Goal: Information Seeking & Learning: Learn about a topic

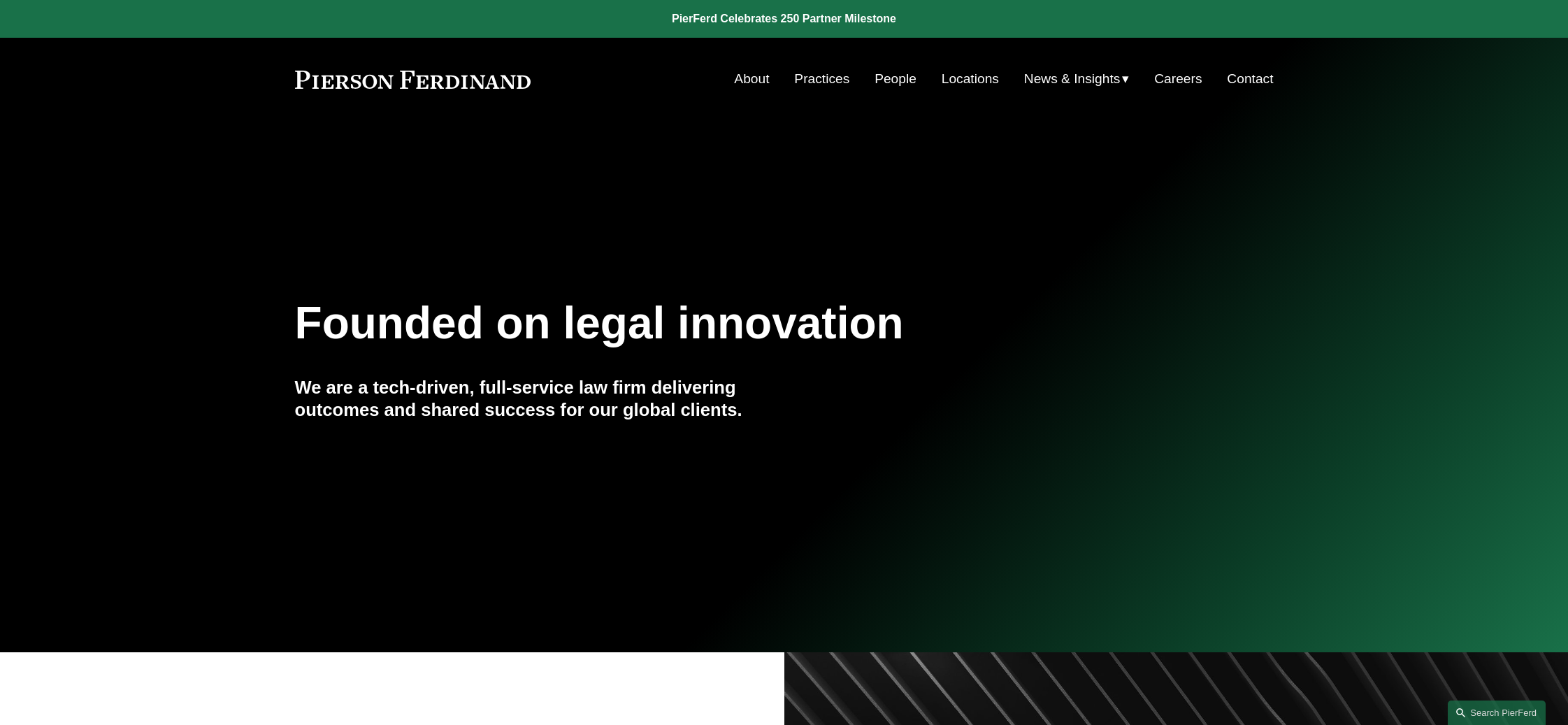
click at [876, 88] on link "People" at bounding box center [895, 78] width 42 height 26
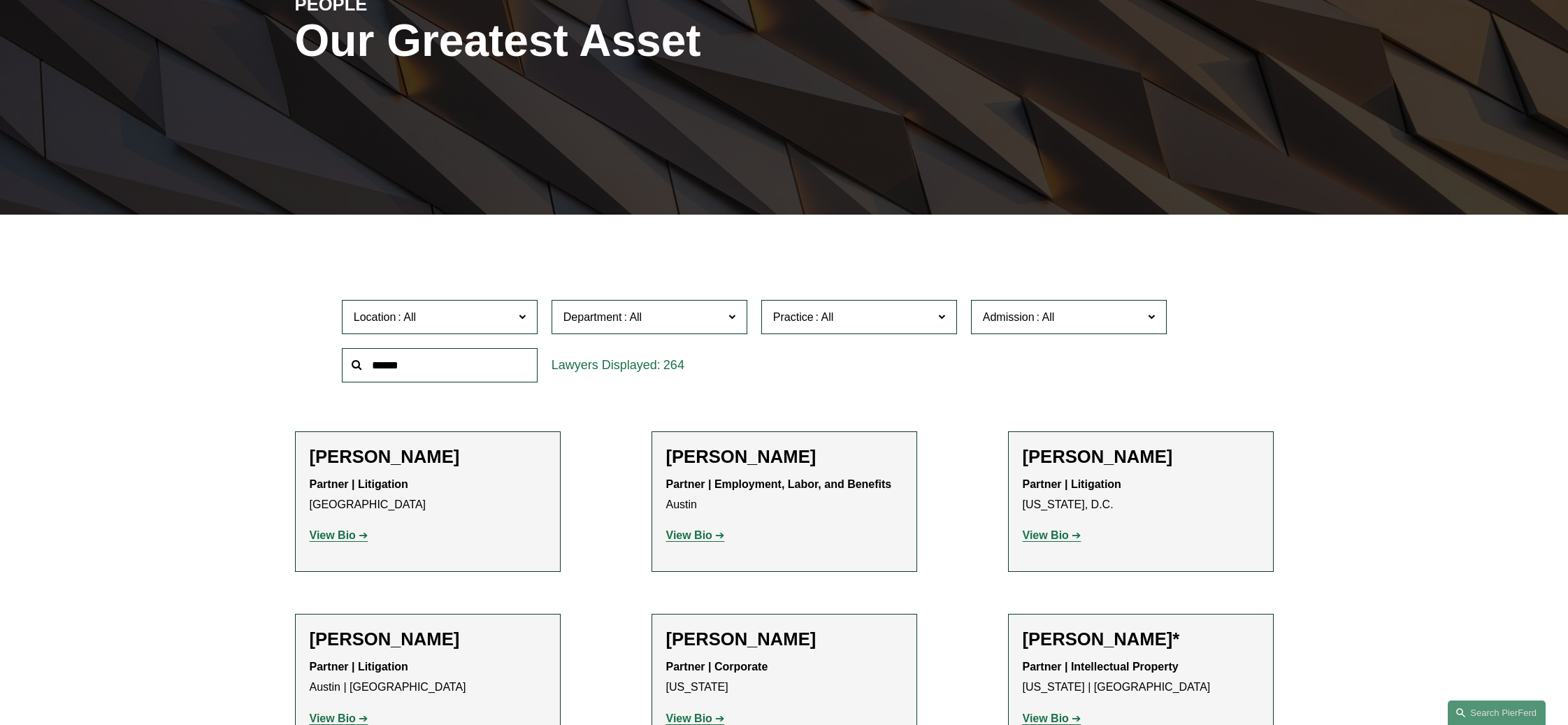
scroll to position [350, 0]
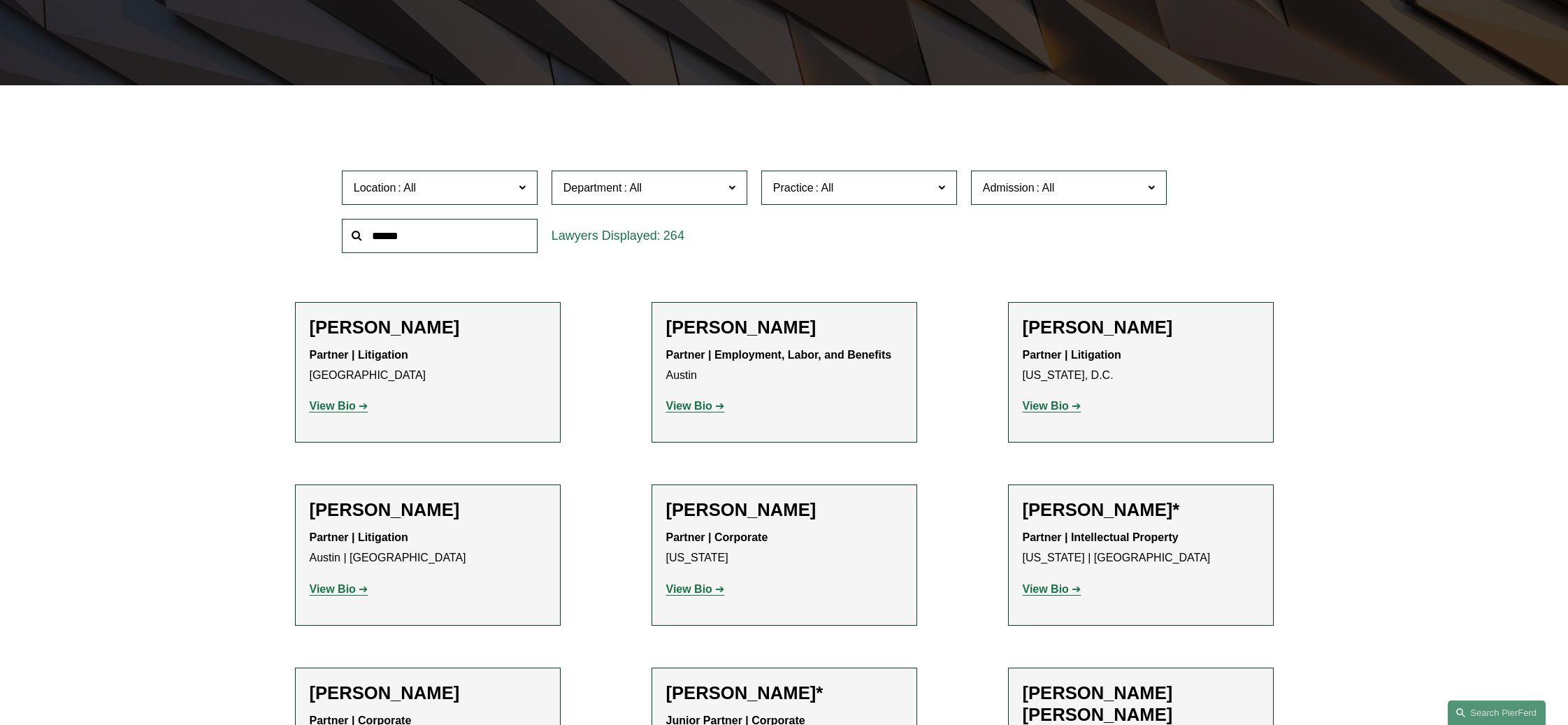
click at [775, 321] on h2 "[PERSON_NAME]" at bounding box center [784, 327] width 236 height 22
click at [710, 405] on strong "View Bio" at bounding box center [688, 406] width 46 height 12
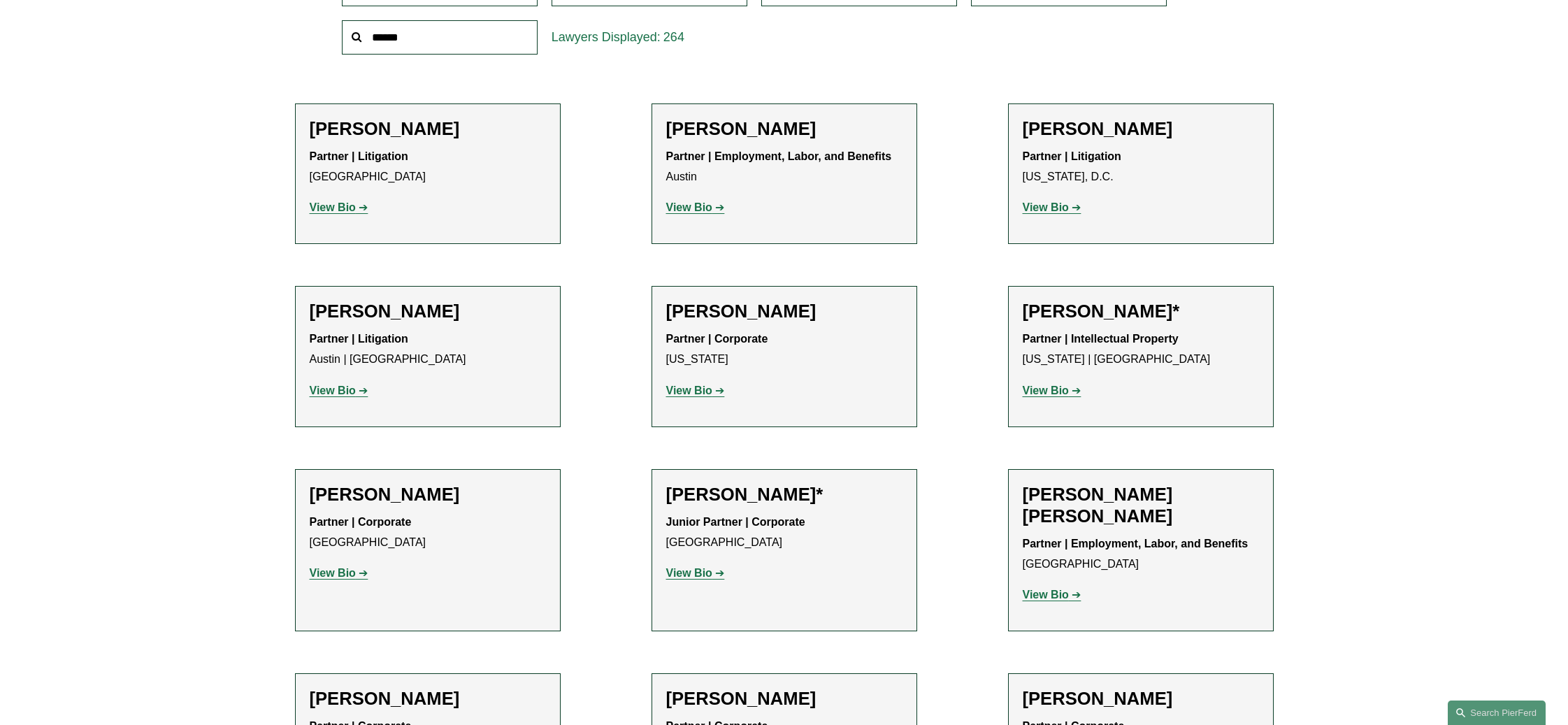
scroll to position [629, 0]
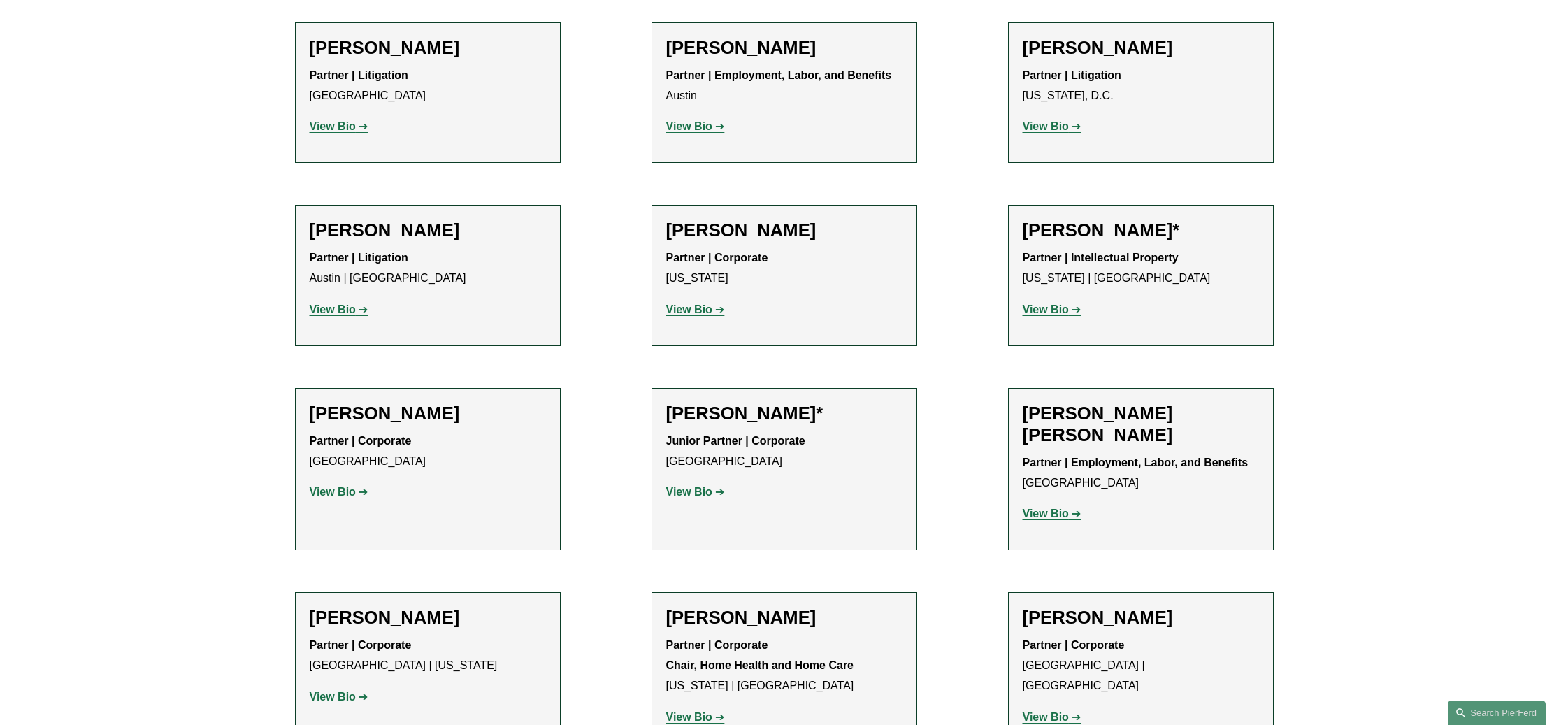
click at [1061, 128] on strong "View Bio" at bounding box center [1045, 127] width 46 height 12
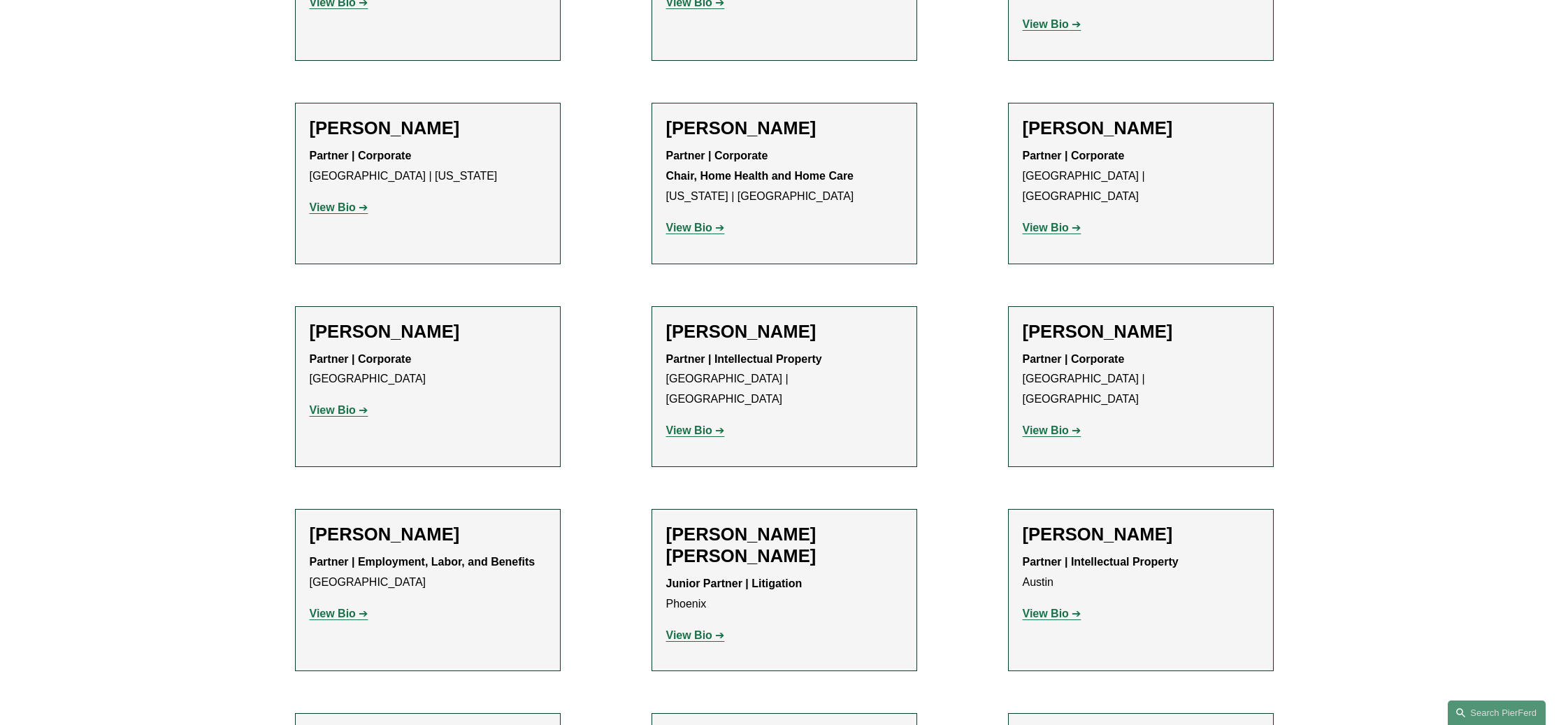
scroll to position [1329, 0]
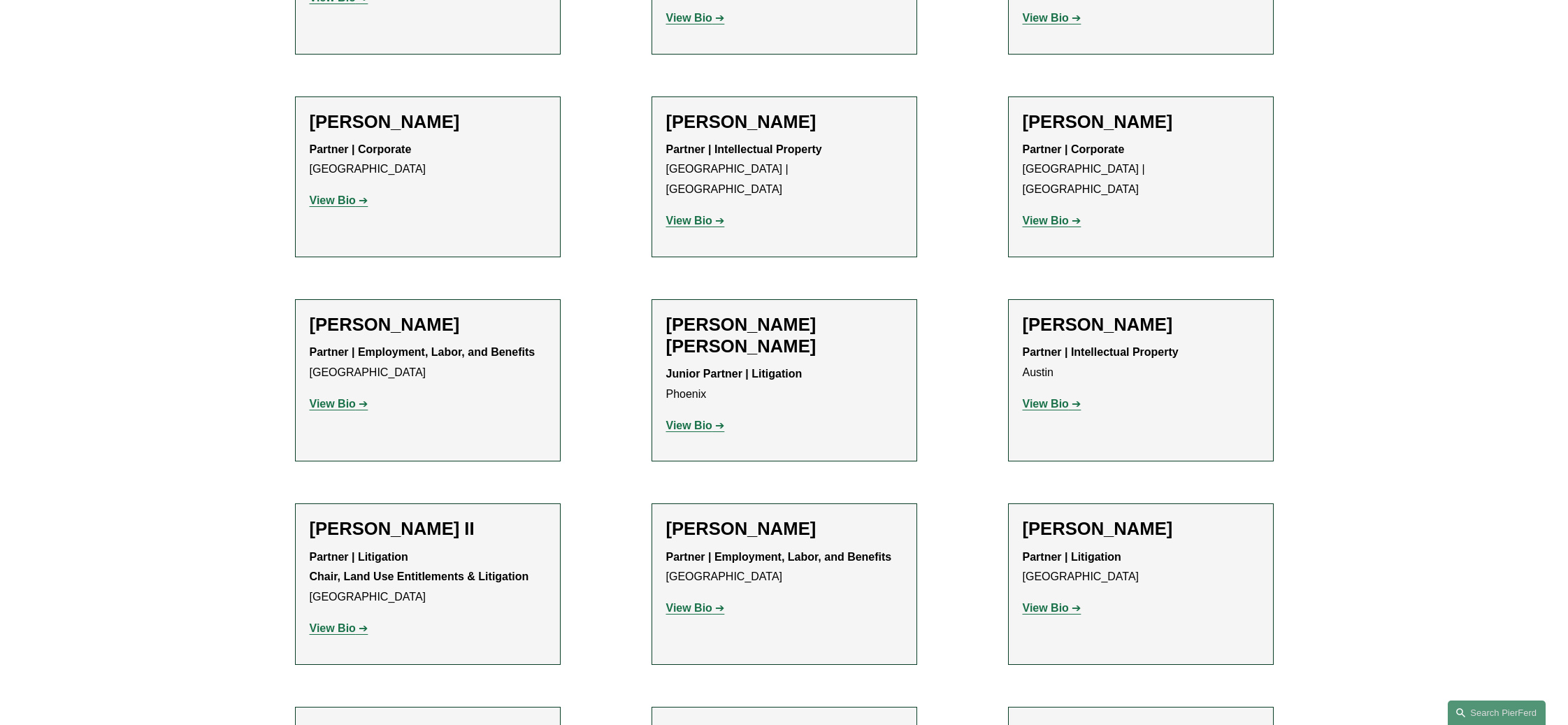
click at [695, 420] on strong "View Bio" at bounding box center [688, 426] width 46 height 12
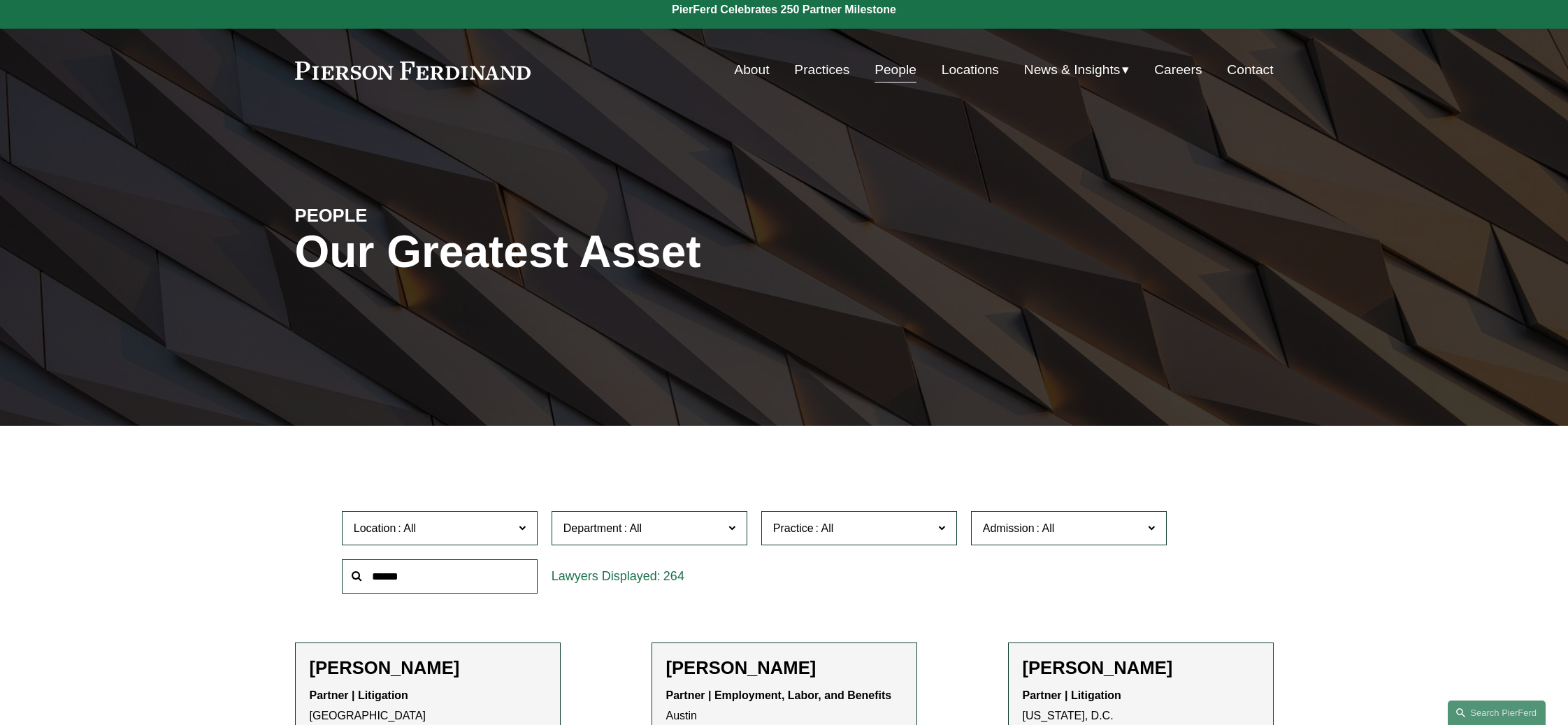
scroll to position [0, 0]
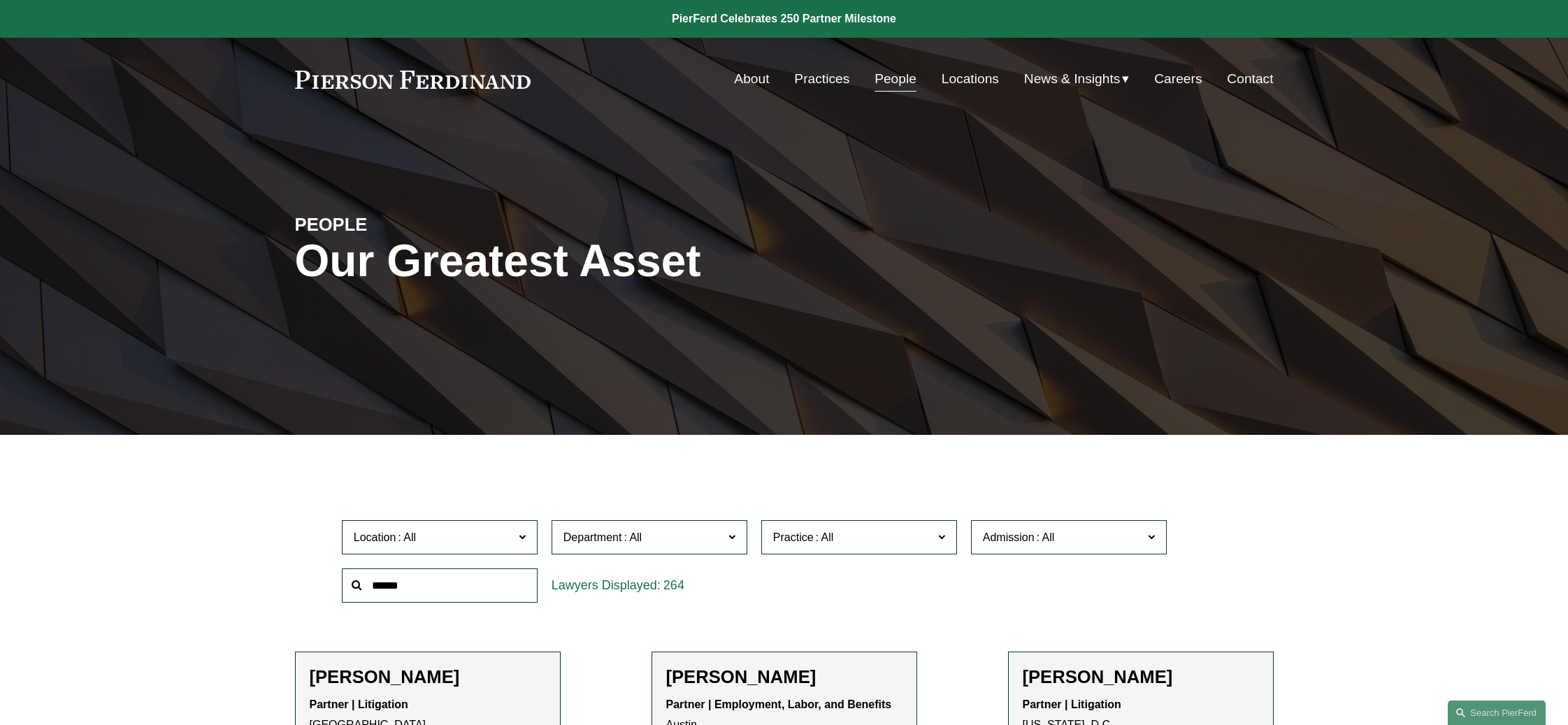
click at [117, 106] on div "Skip to Content About Practices People Locations" at bounding box center [784, 79] width 1568 height 83
click at [260, 344] on div "PEOPLE Our Greatest Asset" at bounding box center [784, 277] width 1568 height 210
click at [886, 80] on link "People" at bounding box center [895, 78] width 42 height 26
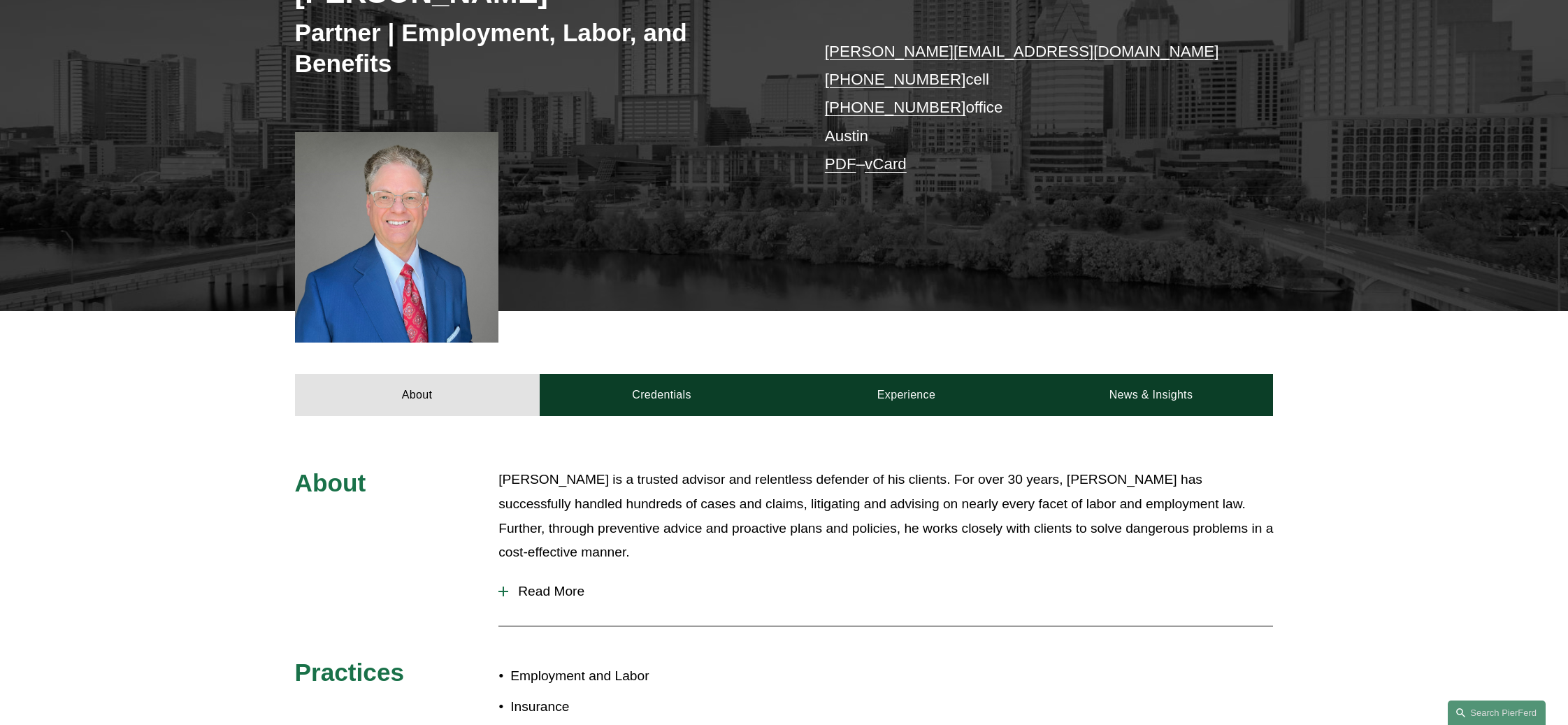
scroll to position [490, 0]
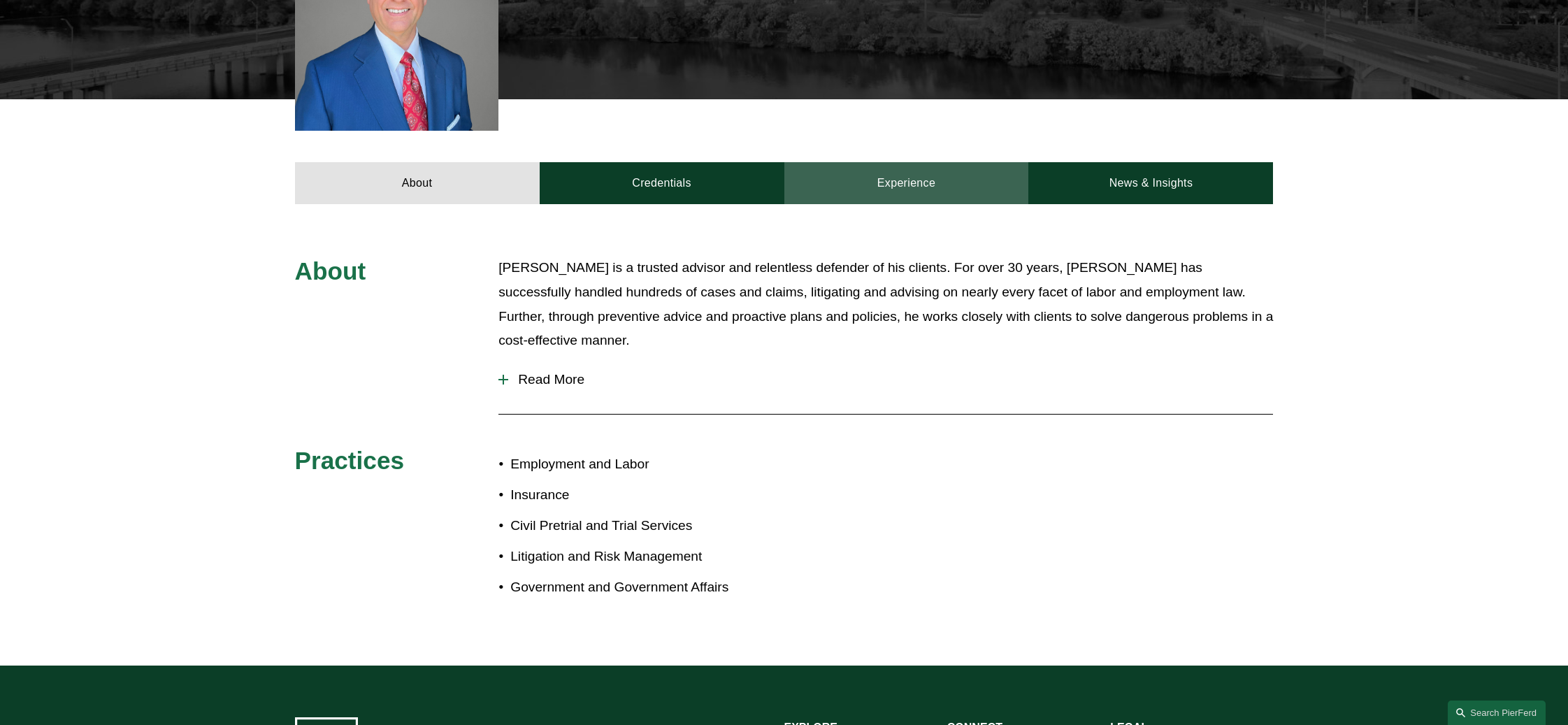
click at [889, 191] on link "Experience" at bounding box center [906, 183] width 245 height 42
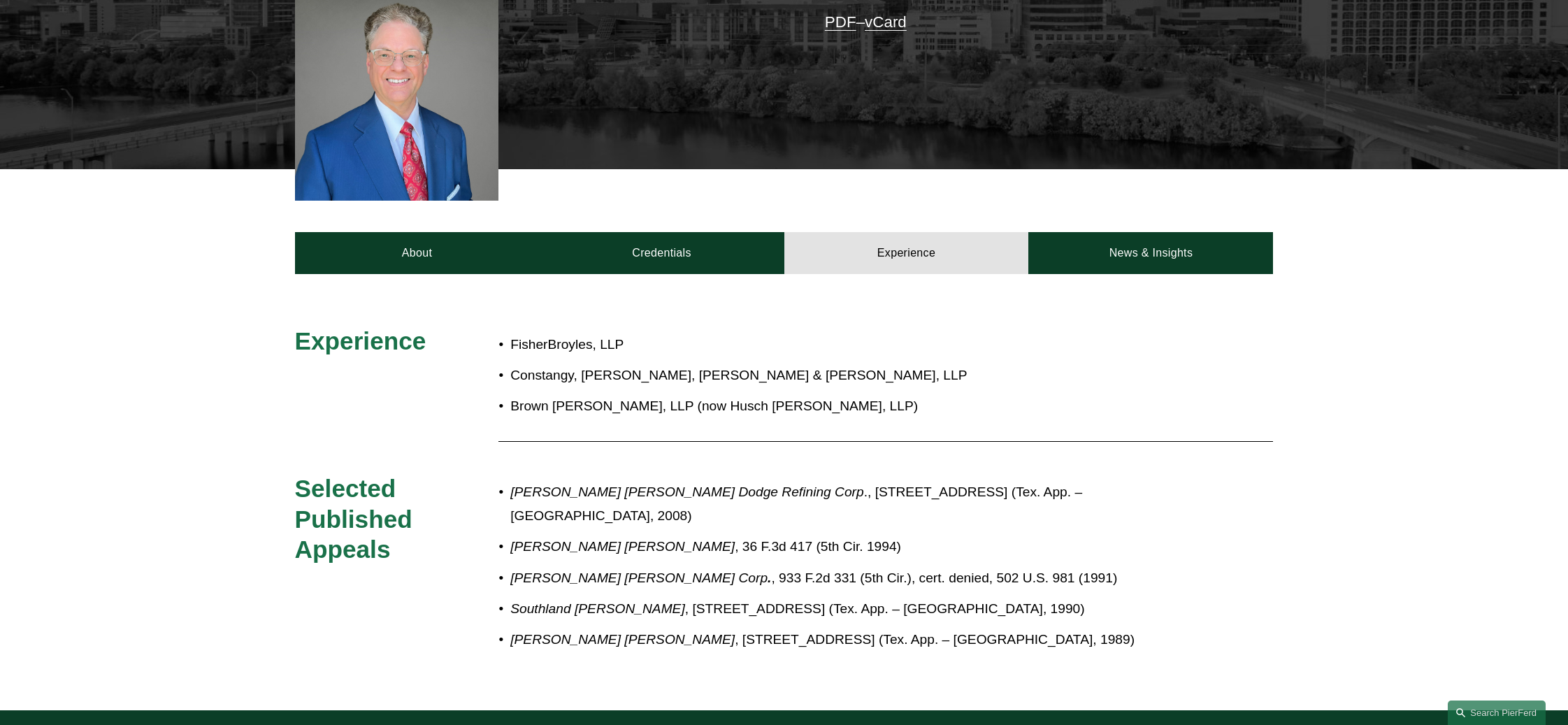
scroll to position [140, 0]
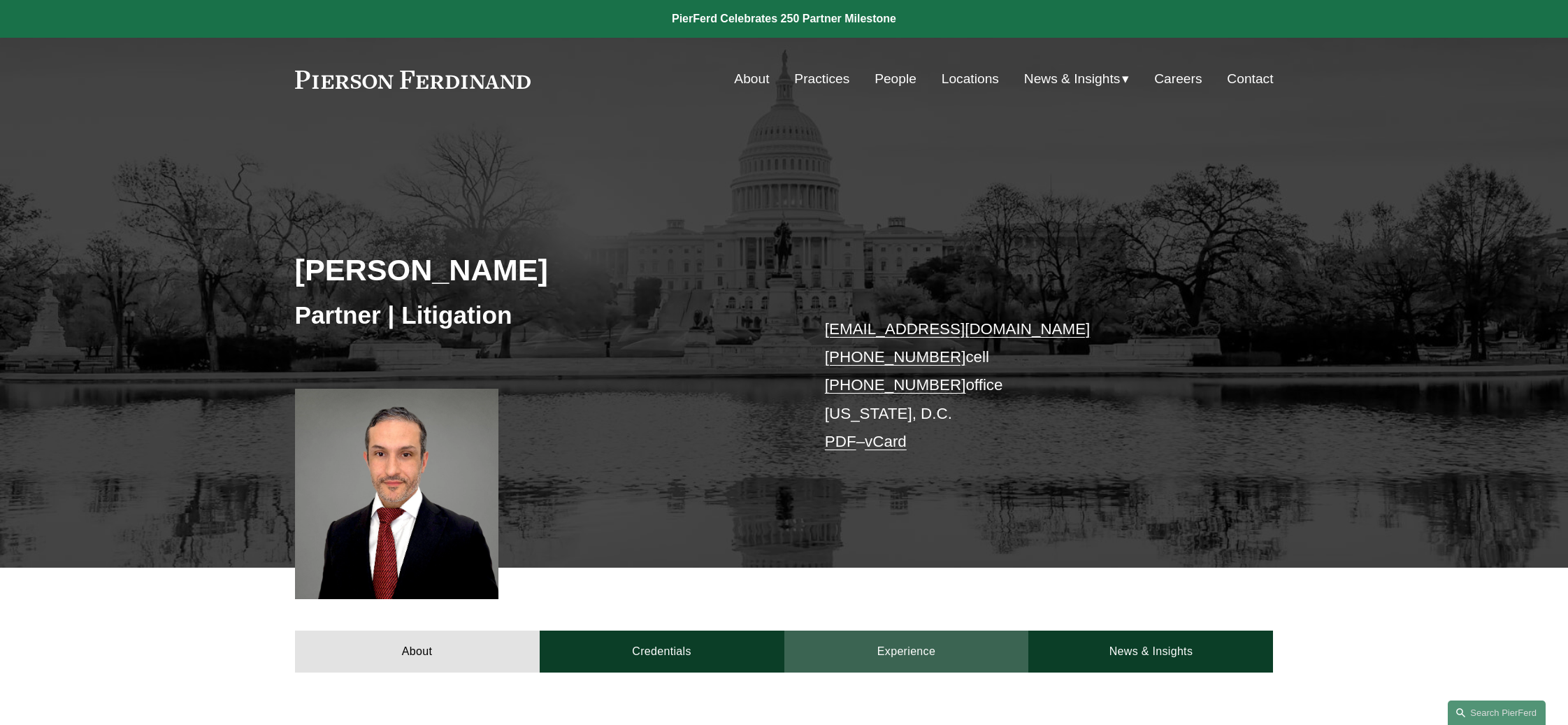
click at [920, 659] on link "Experience" at bounding box center [906, 652] width 245 height 42
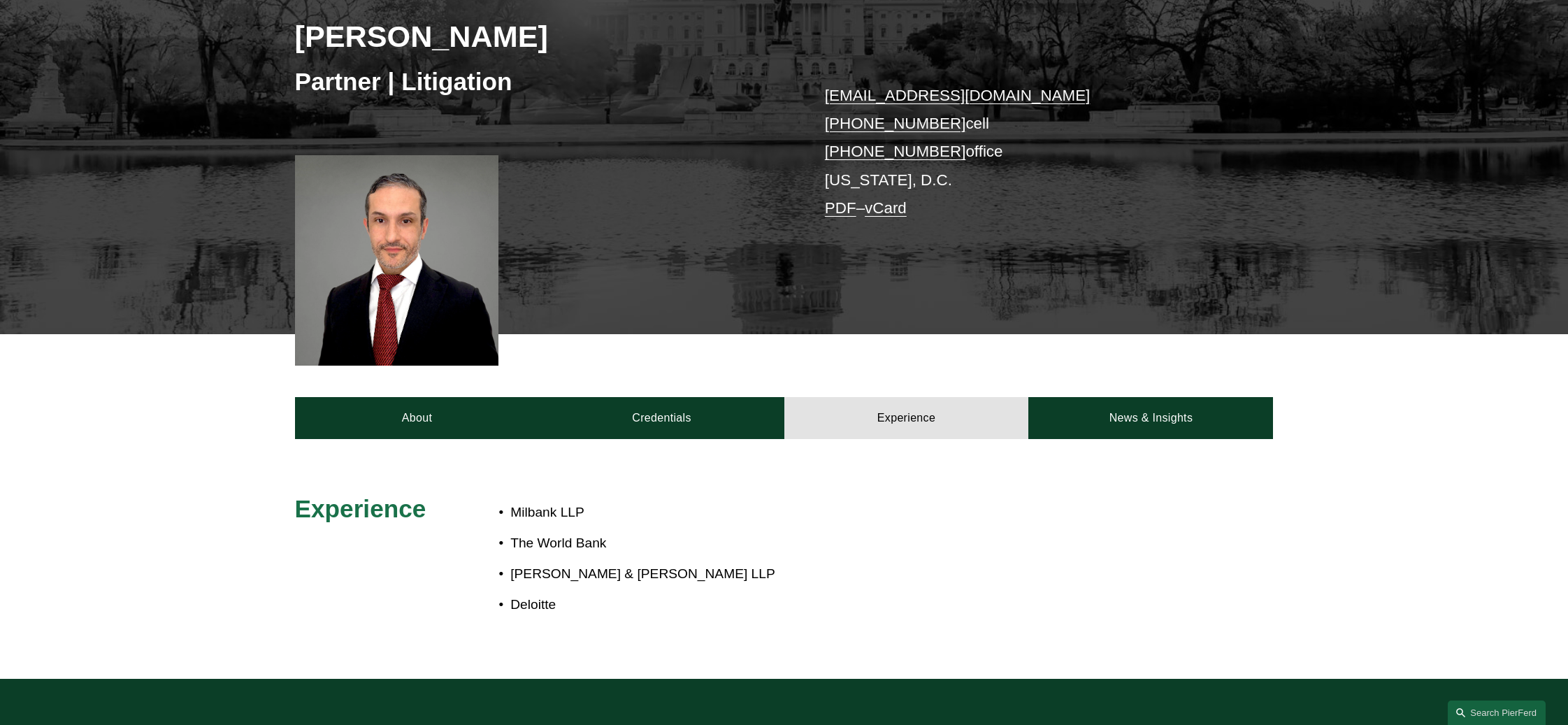
scroll to position [420, 0]
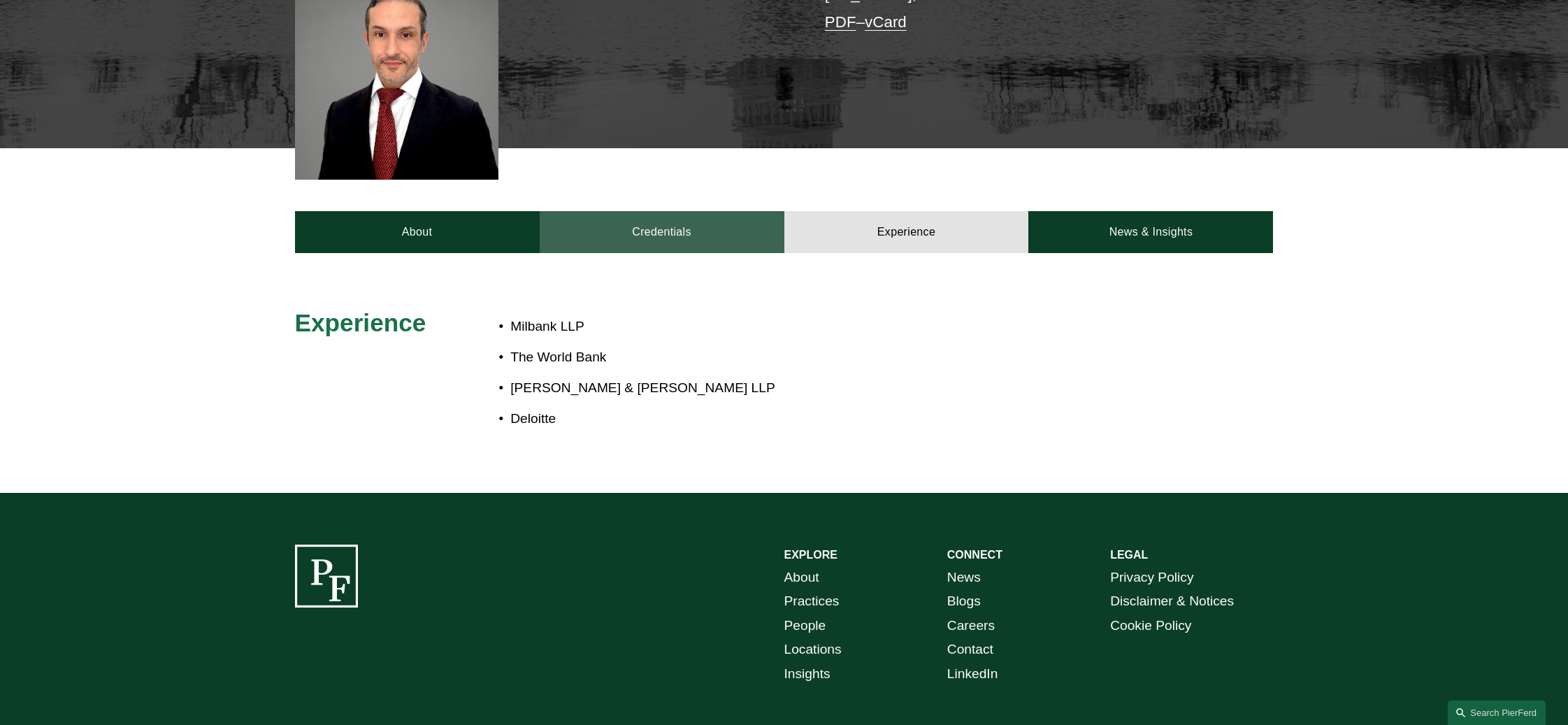
click at [656, 237] on link "Credentials" at bounding box center [661, 232] width 245 height 42
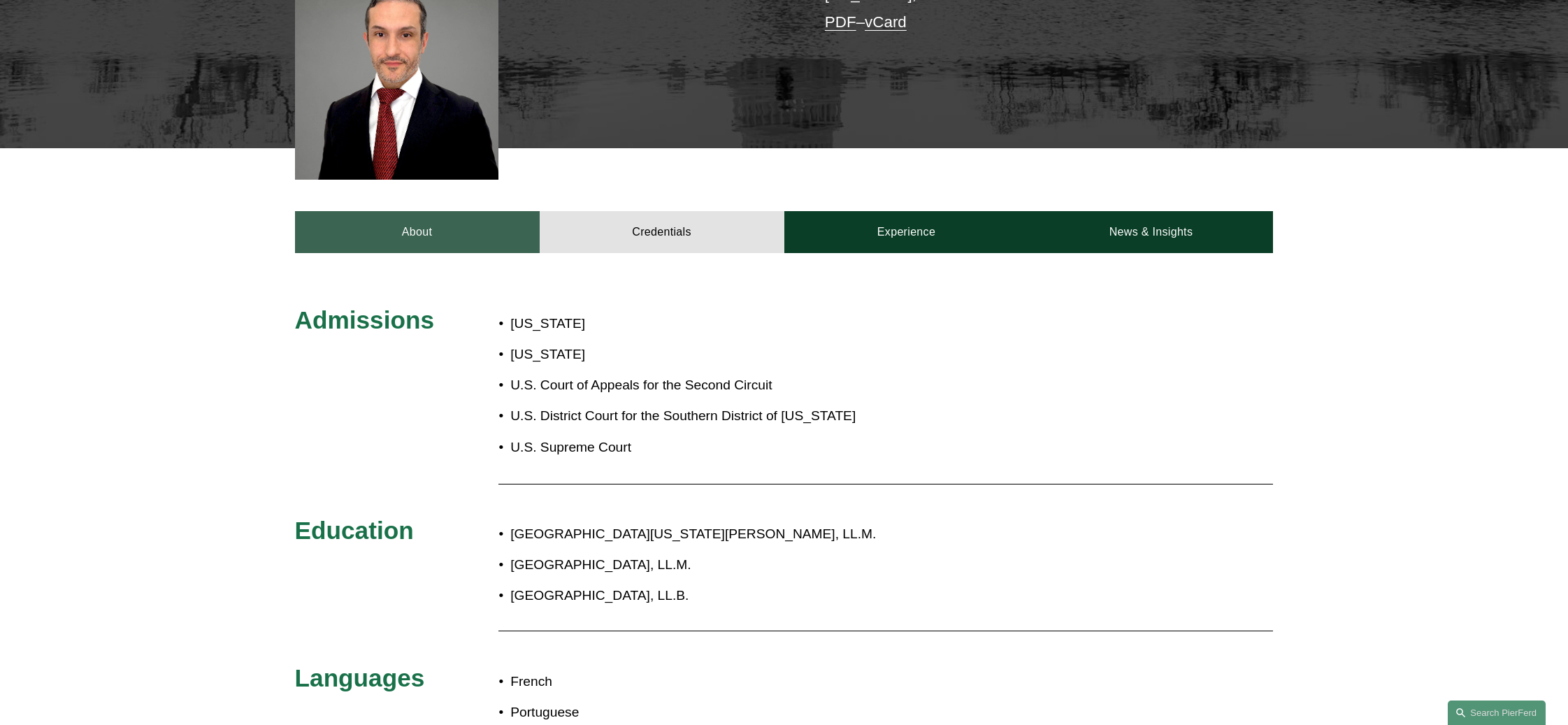
click at [465, 223] on link "About" at bounding box center [417, 232] width 245 height 42
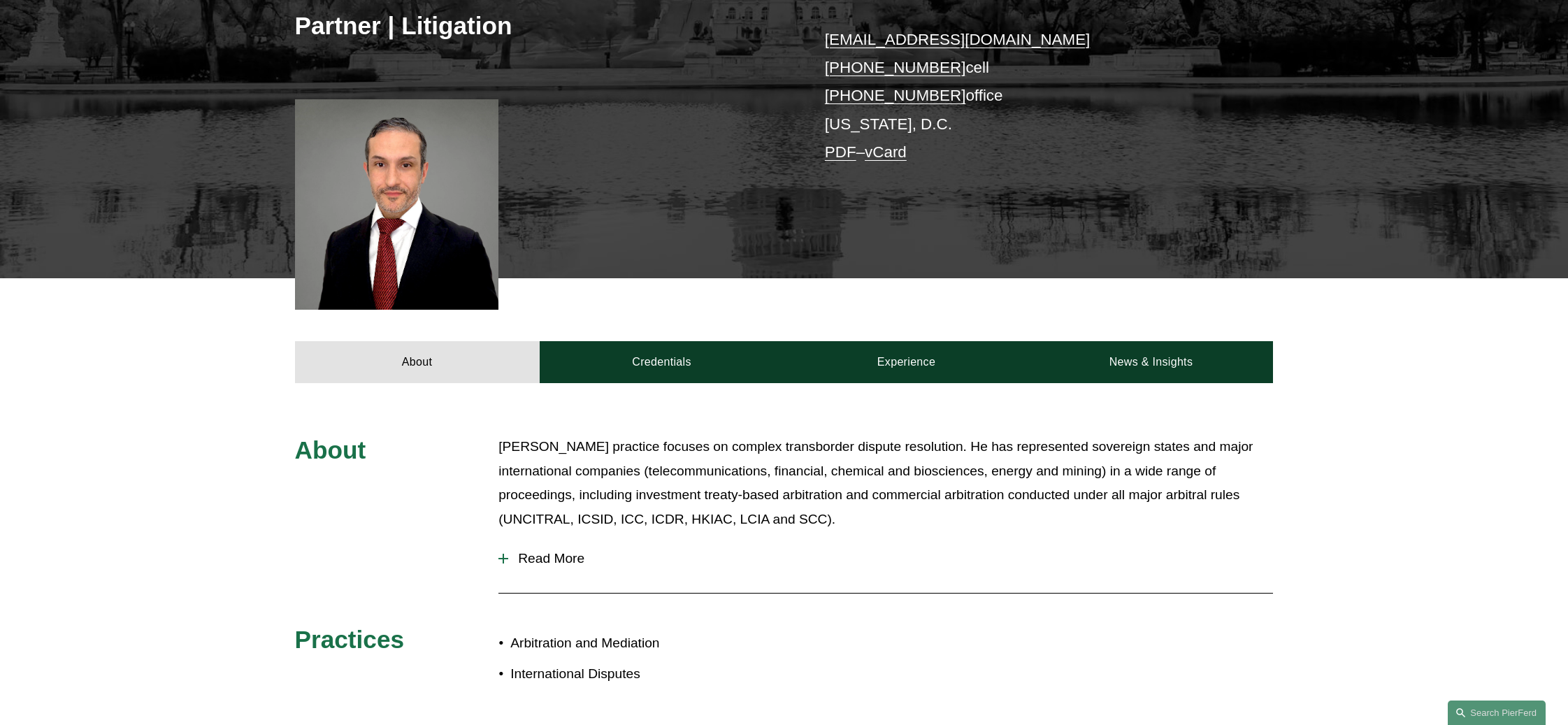
scroll to position [210, 0]
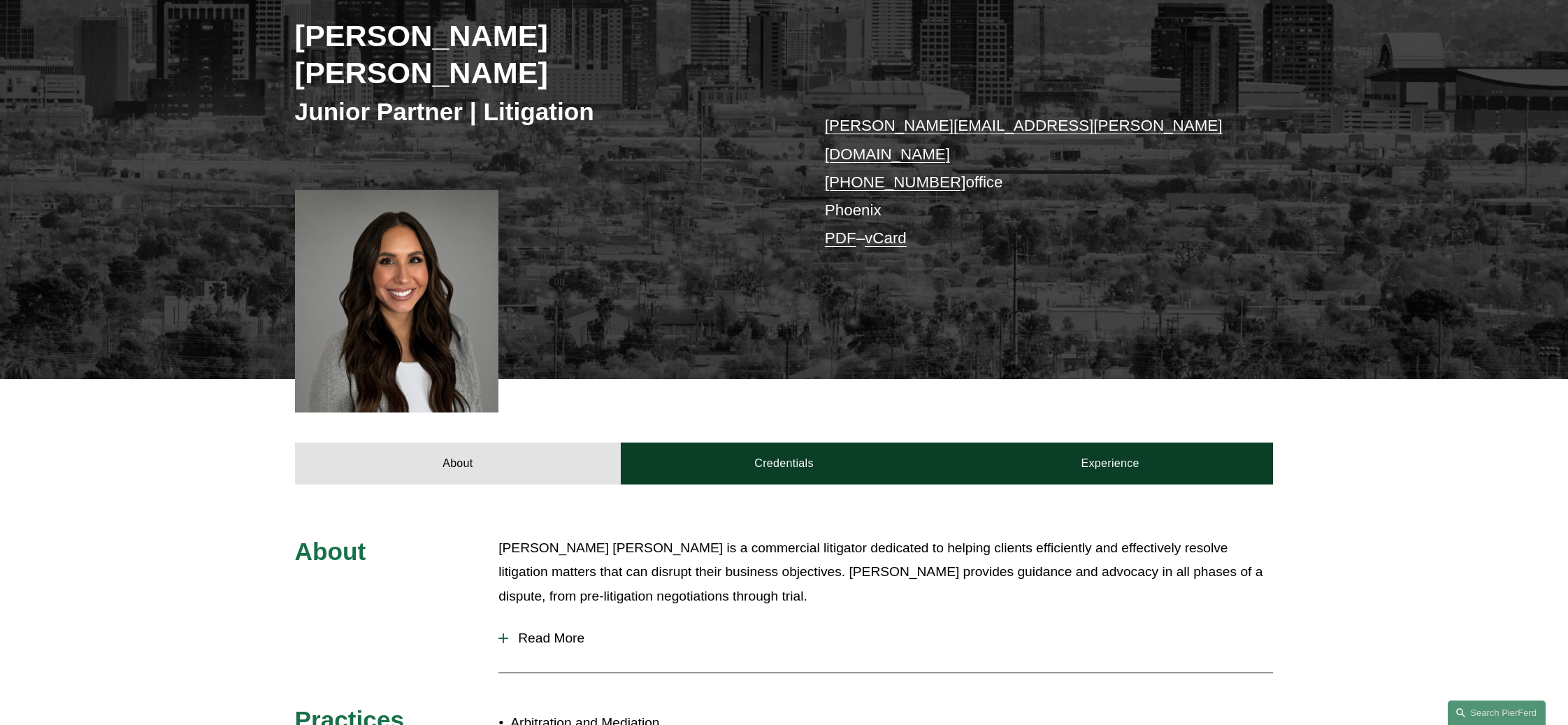
scroll to position [210, 0]
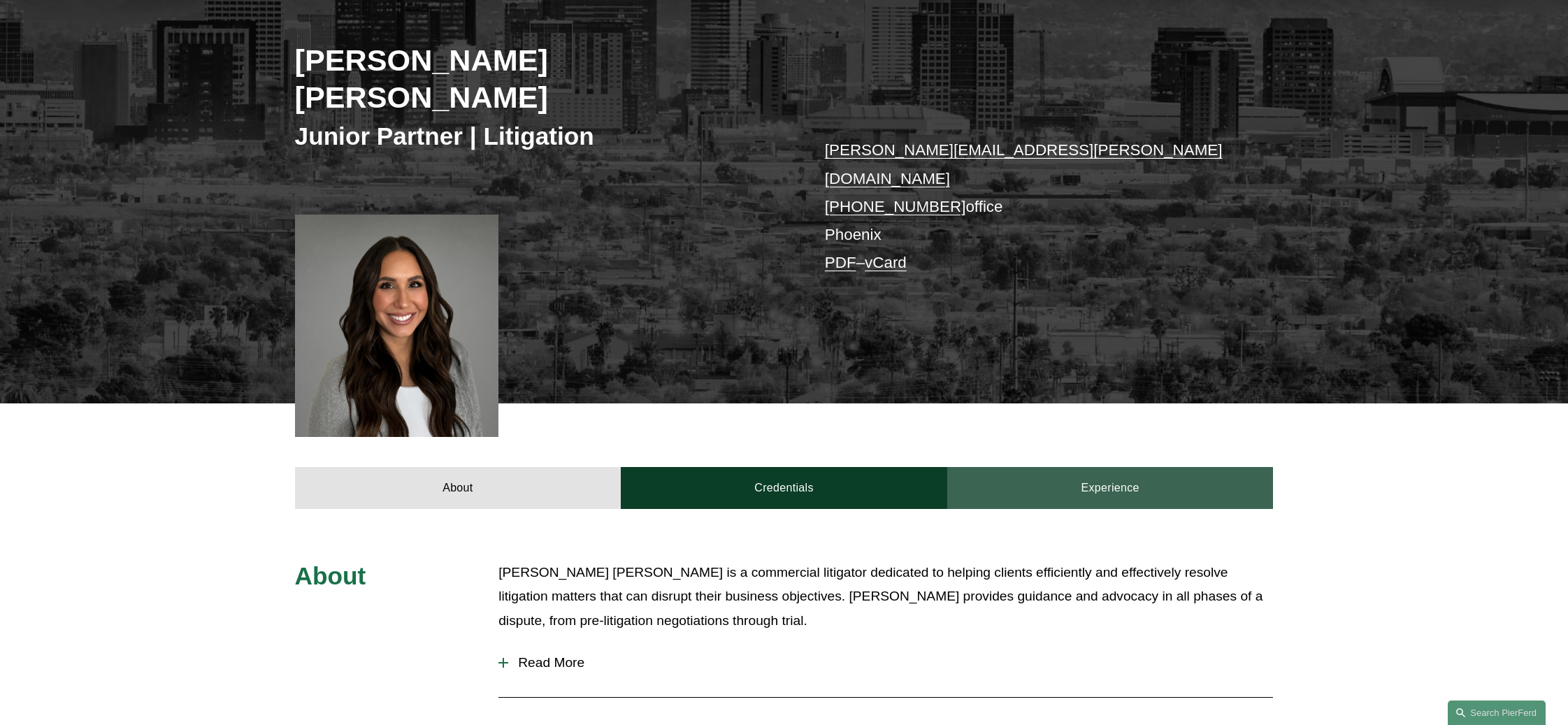
click at [1110, 467] on link "Experience" at bounding box center [1110, 488] width 326 height 42
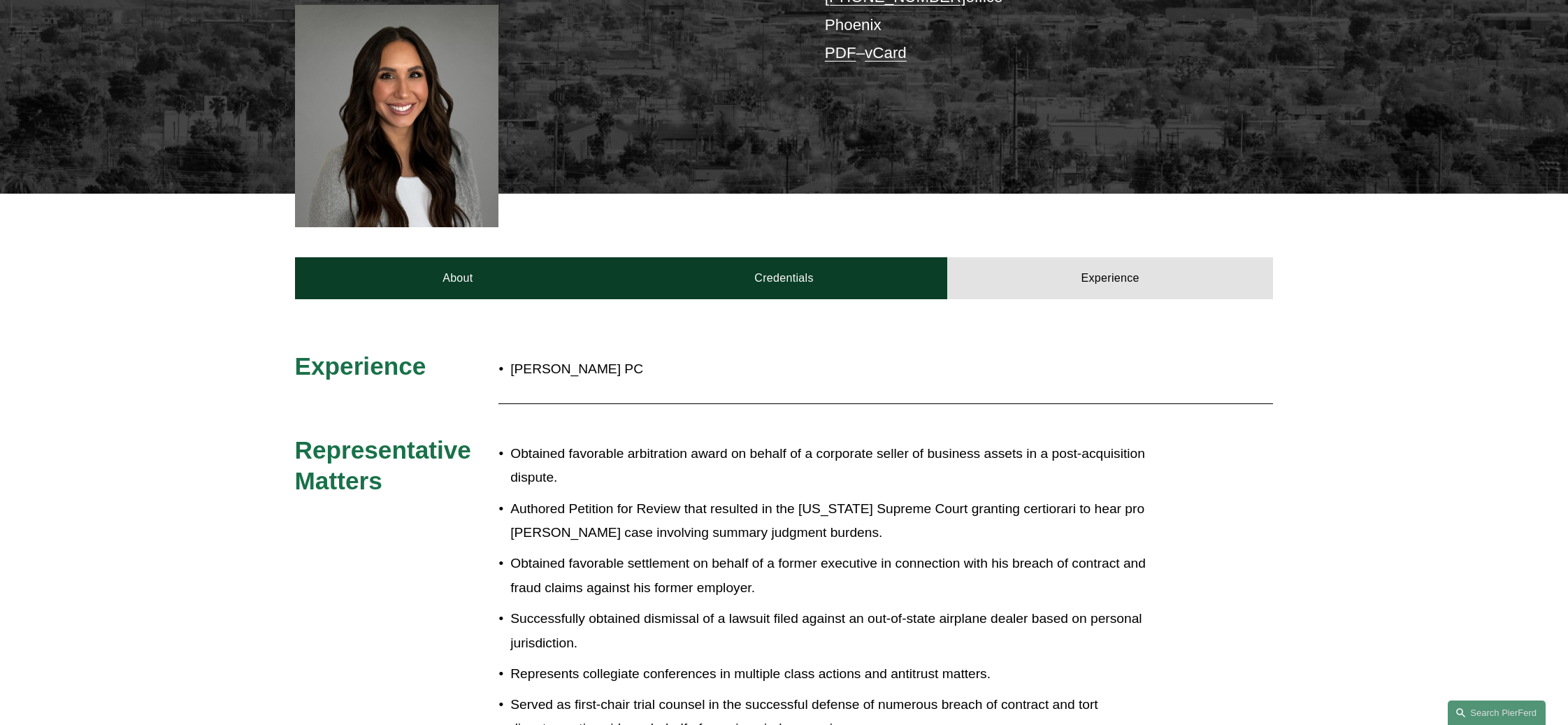
scroll to position [629, 0]
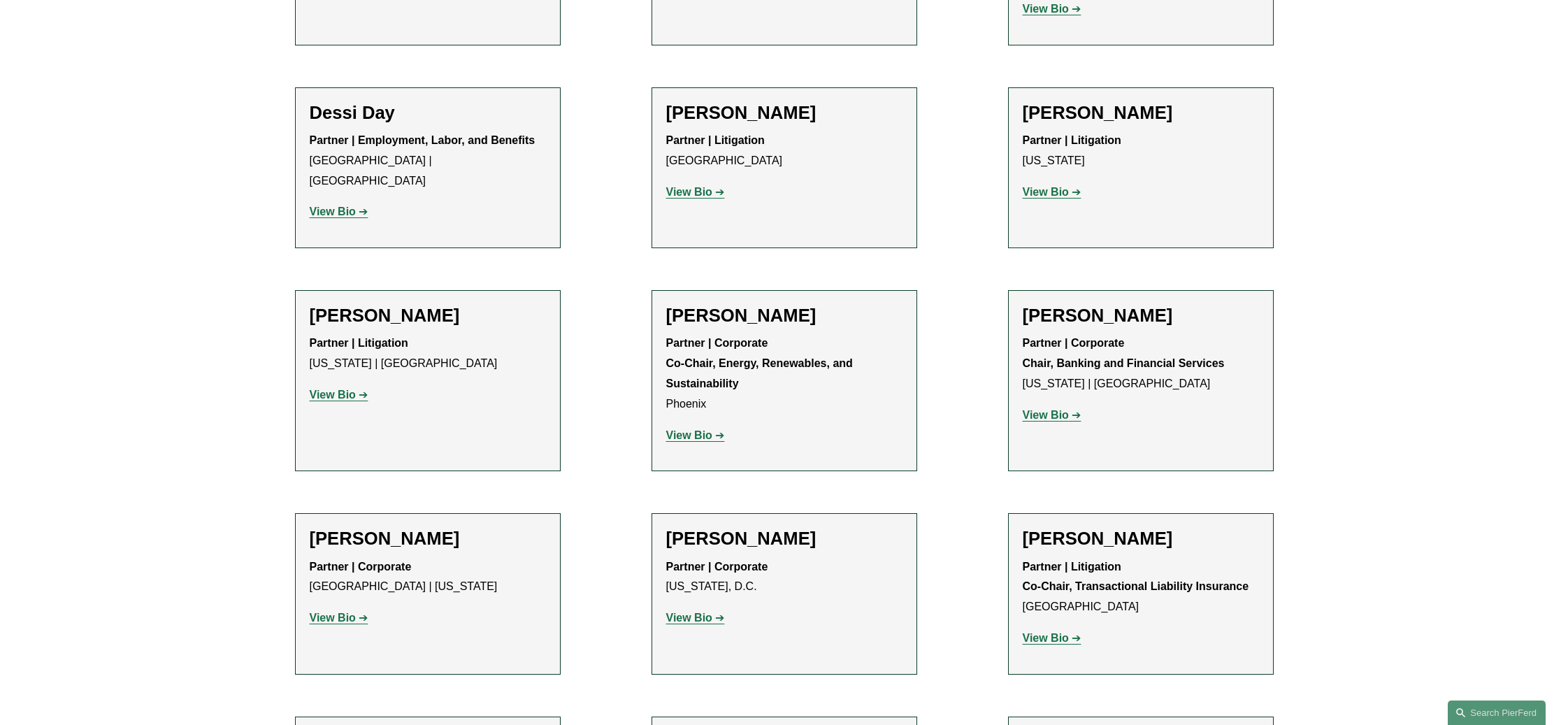
scroll to position [4826, 0]
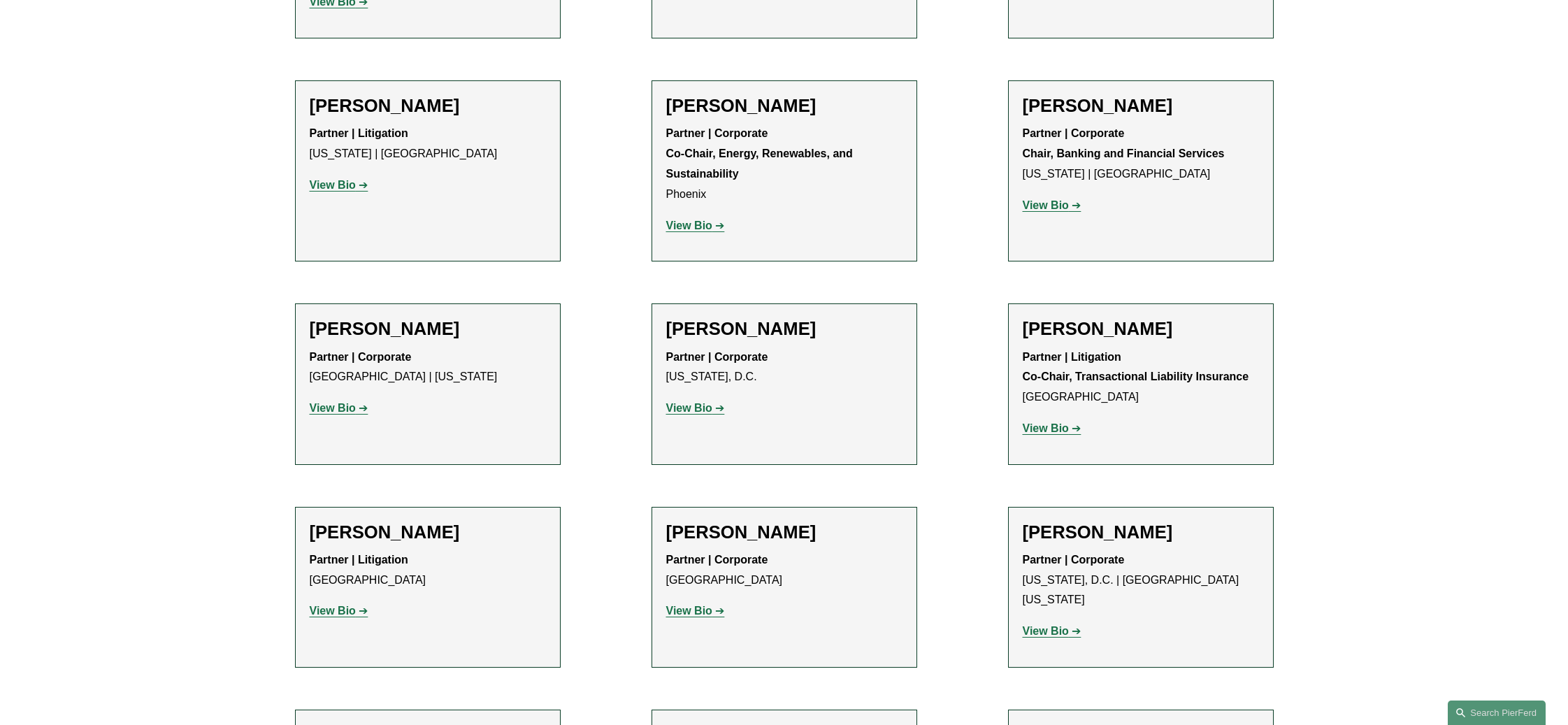
click at [326, 605] on strong "View Bio" at bounding box center [332, 611] width 46 height 12
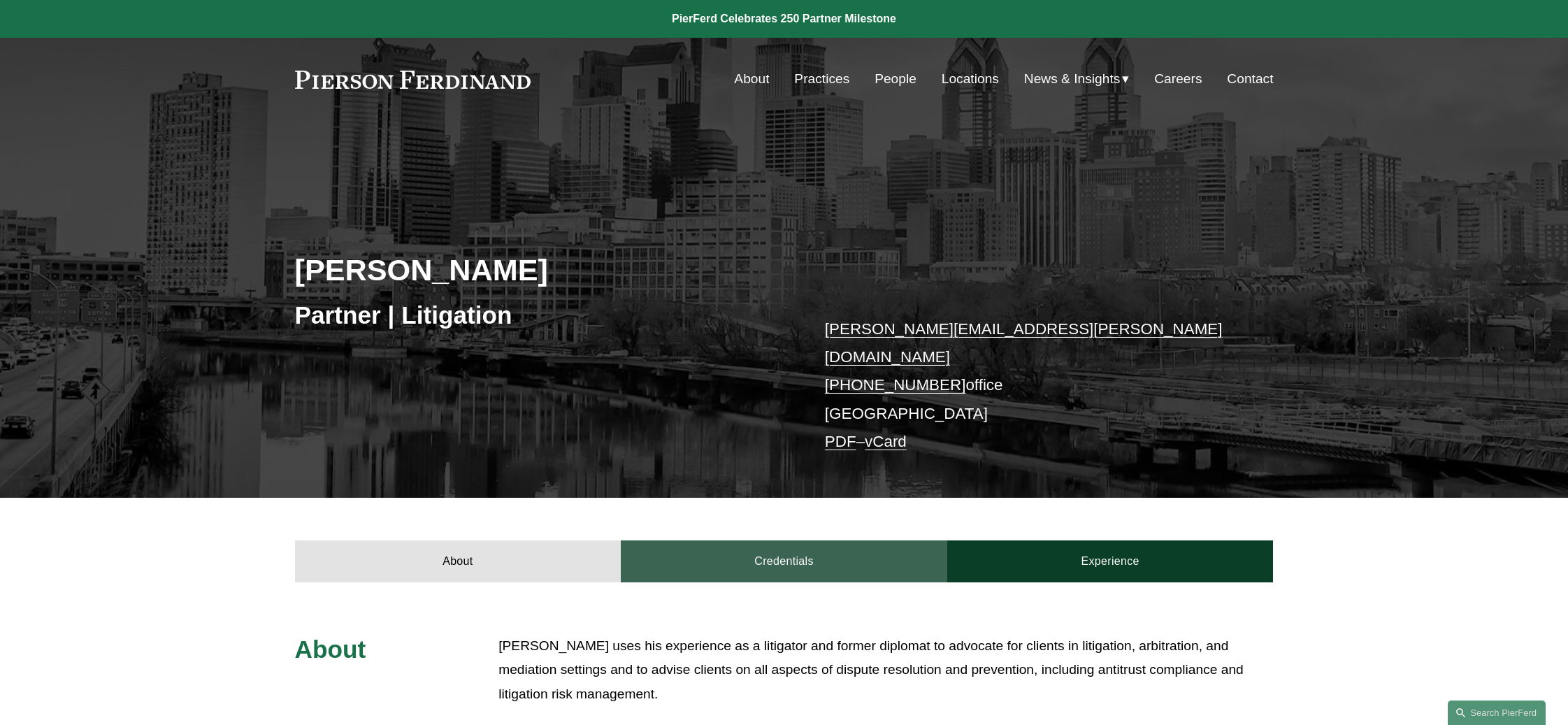
click at [851, 548] on link "Credentials" at bounding box center [783, 561] width 326 height 42
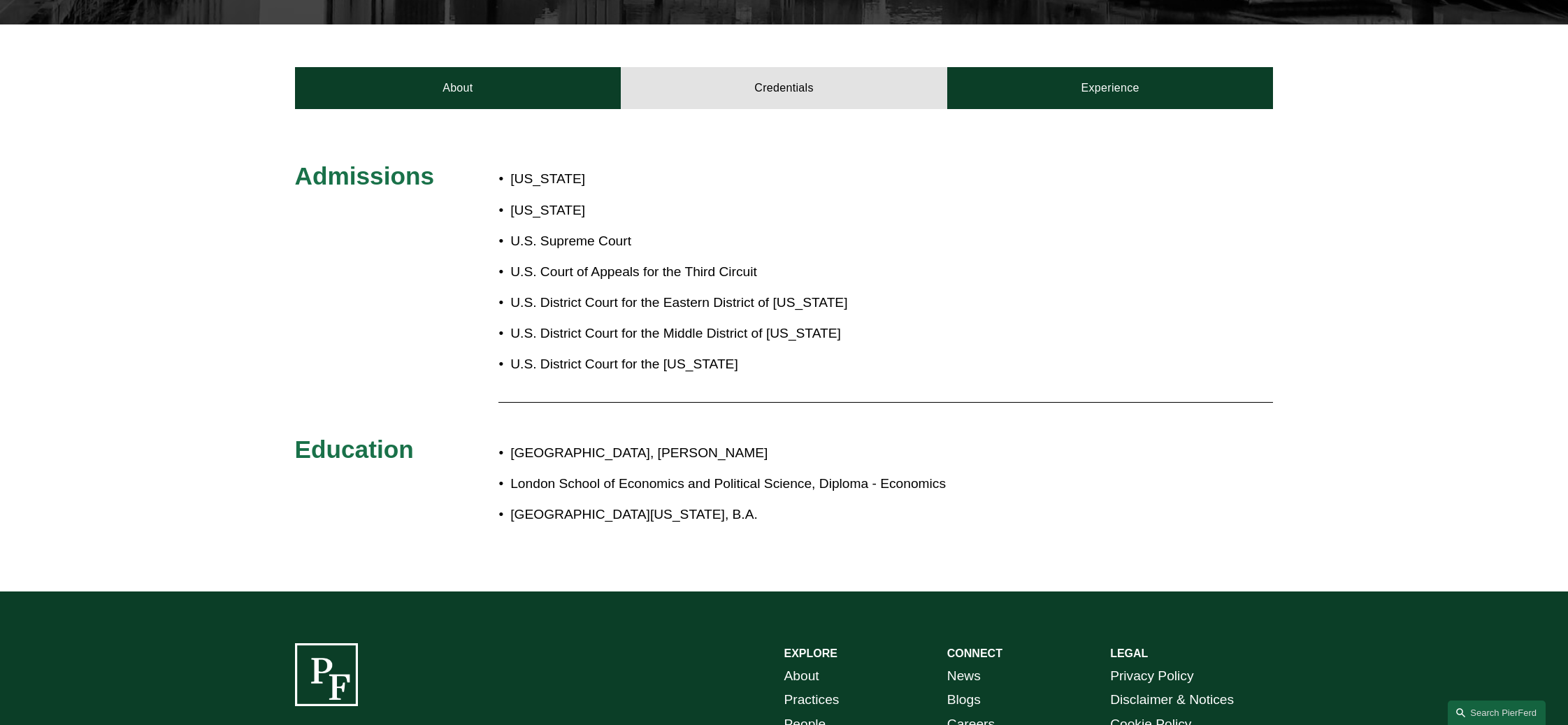
scroll to position [490, 0]
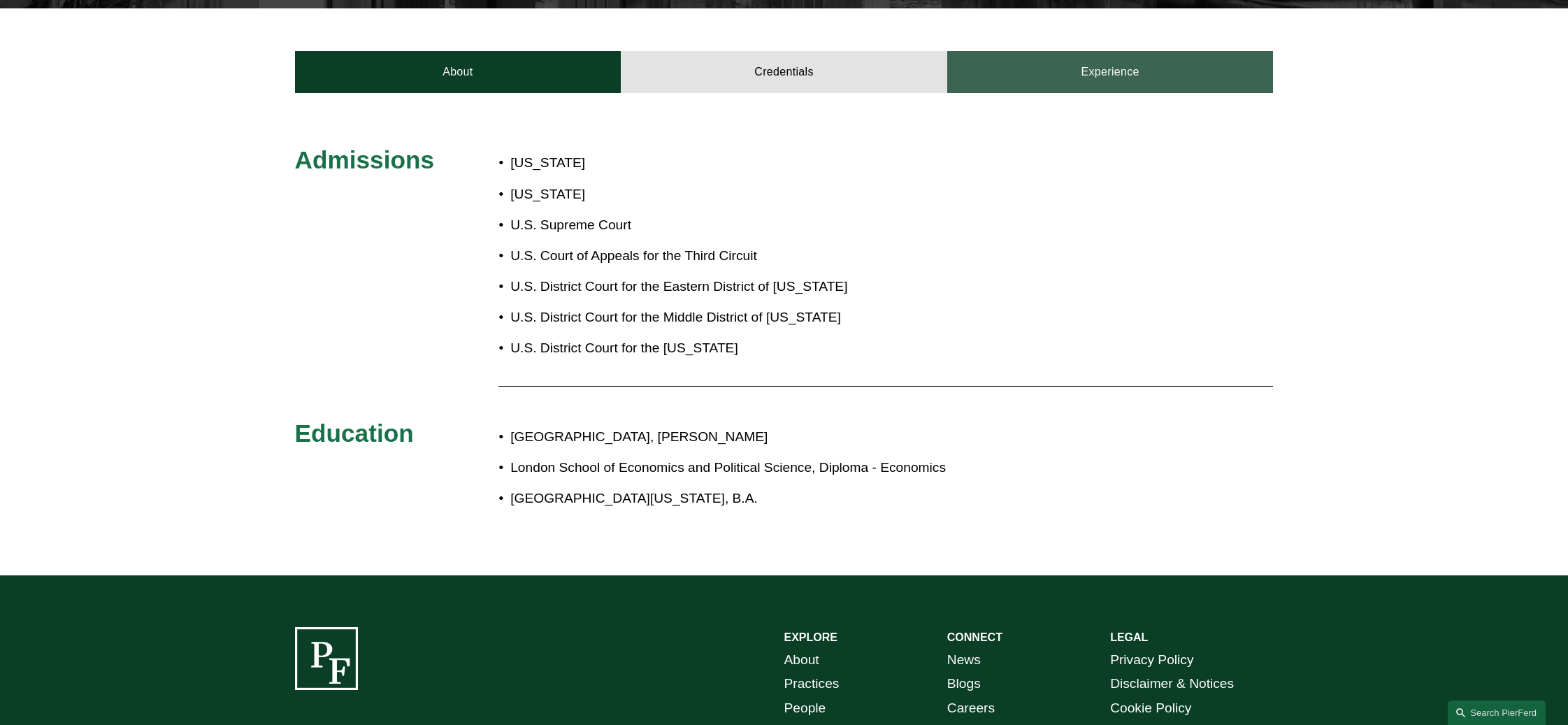
click at [1126, 59] on link "Experience" at bounding box center [1110, 72] width 326 height 42
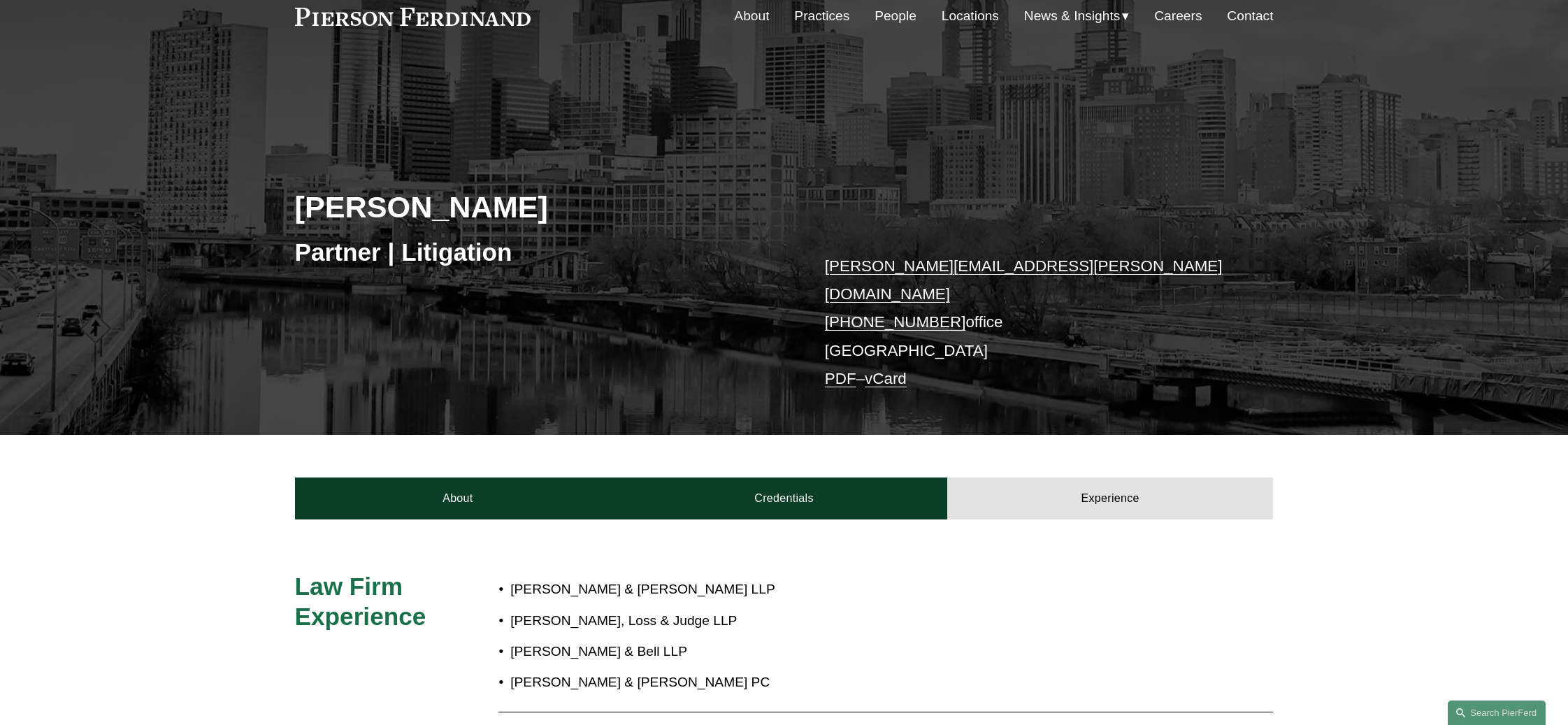
scroll to position [0, 0]
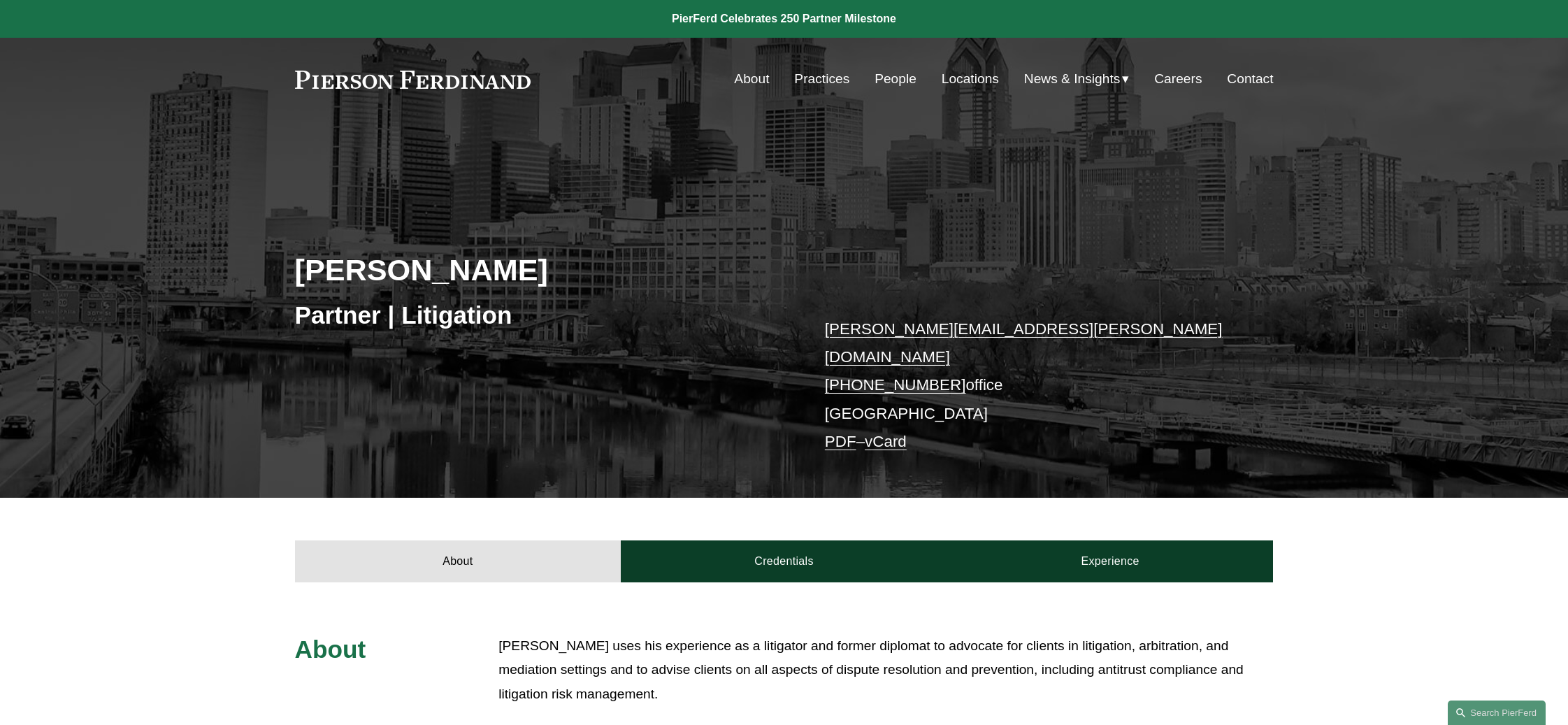
scroll to position [350, 0]
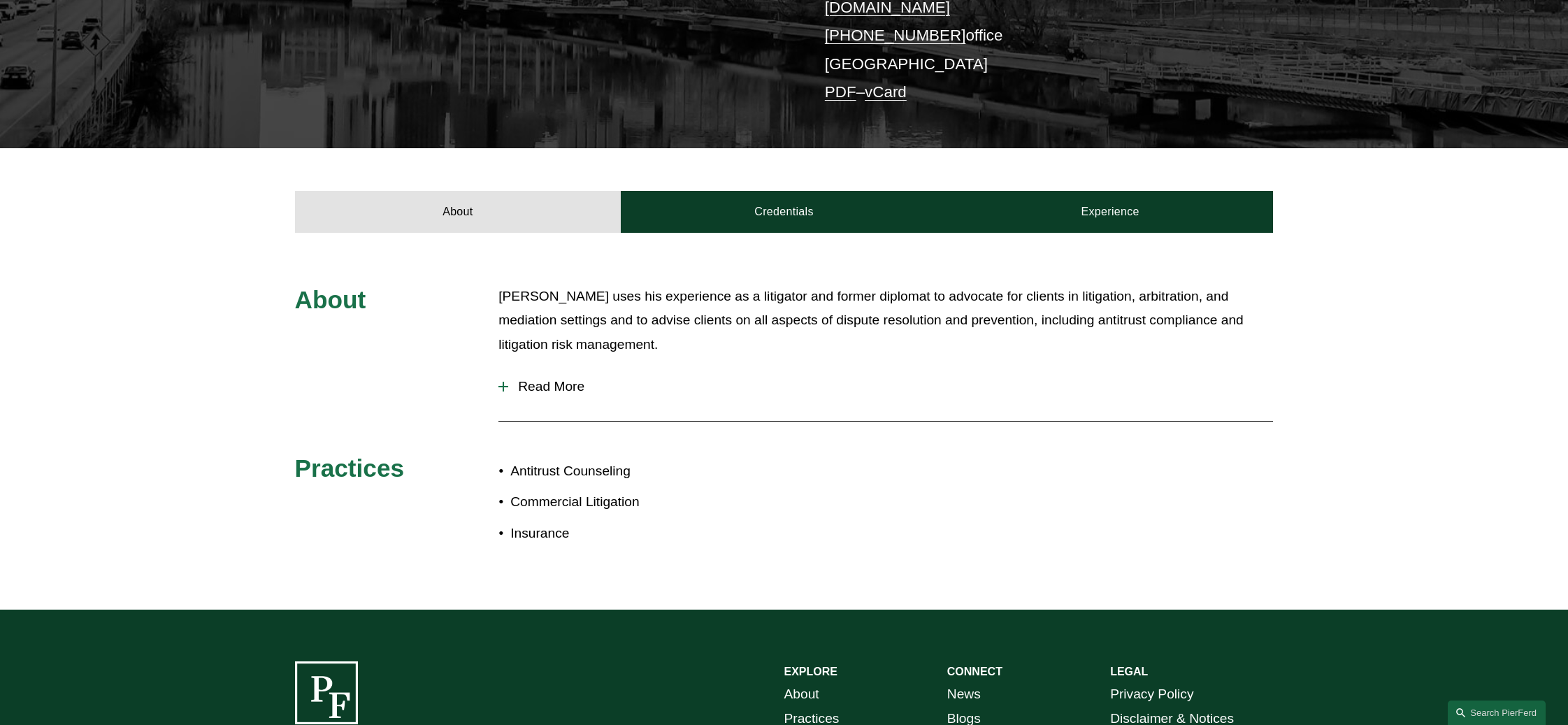
click at [503, 382] on div at bounding box center [503, 387] width 2 height 10
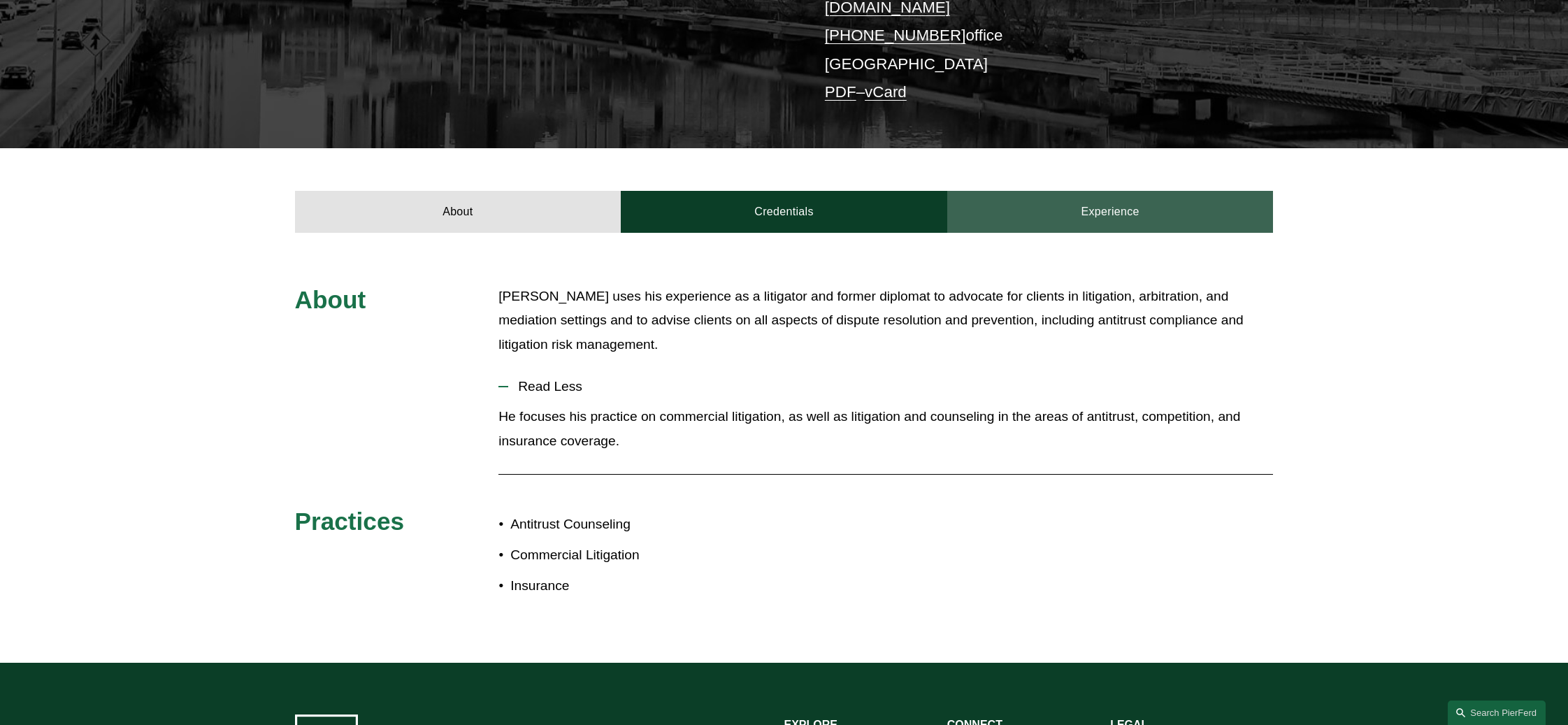
click at [1033, 214] on link "Experience" at bounding box center [1110, 212] width 326 height 42
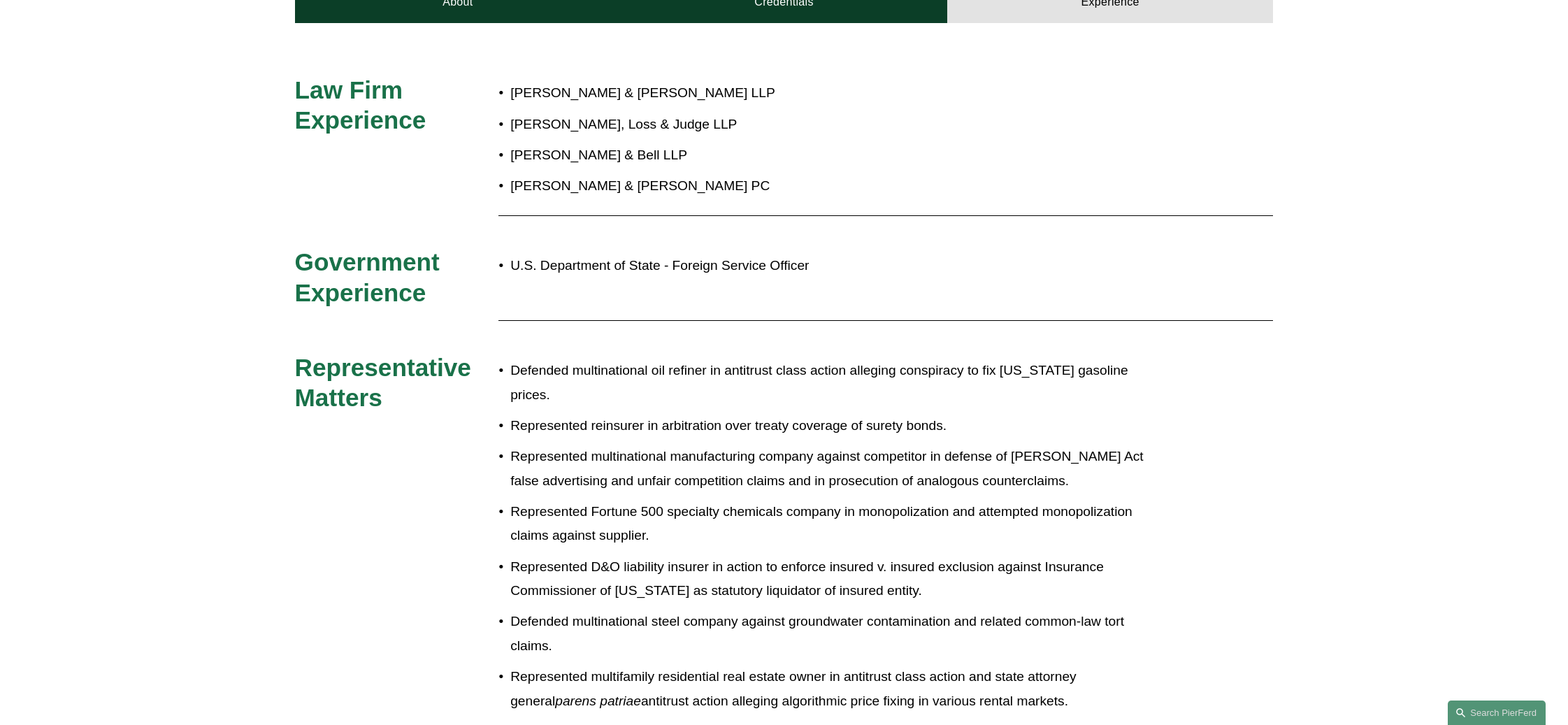
scroll to position [769, 0]
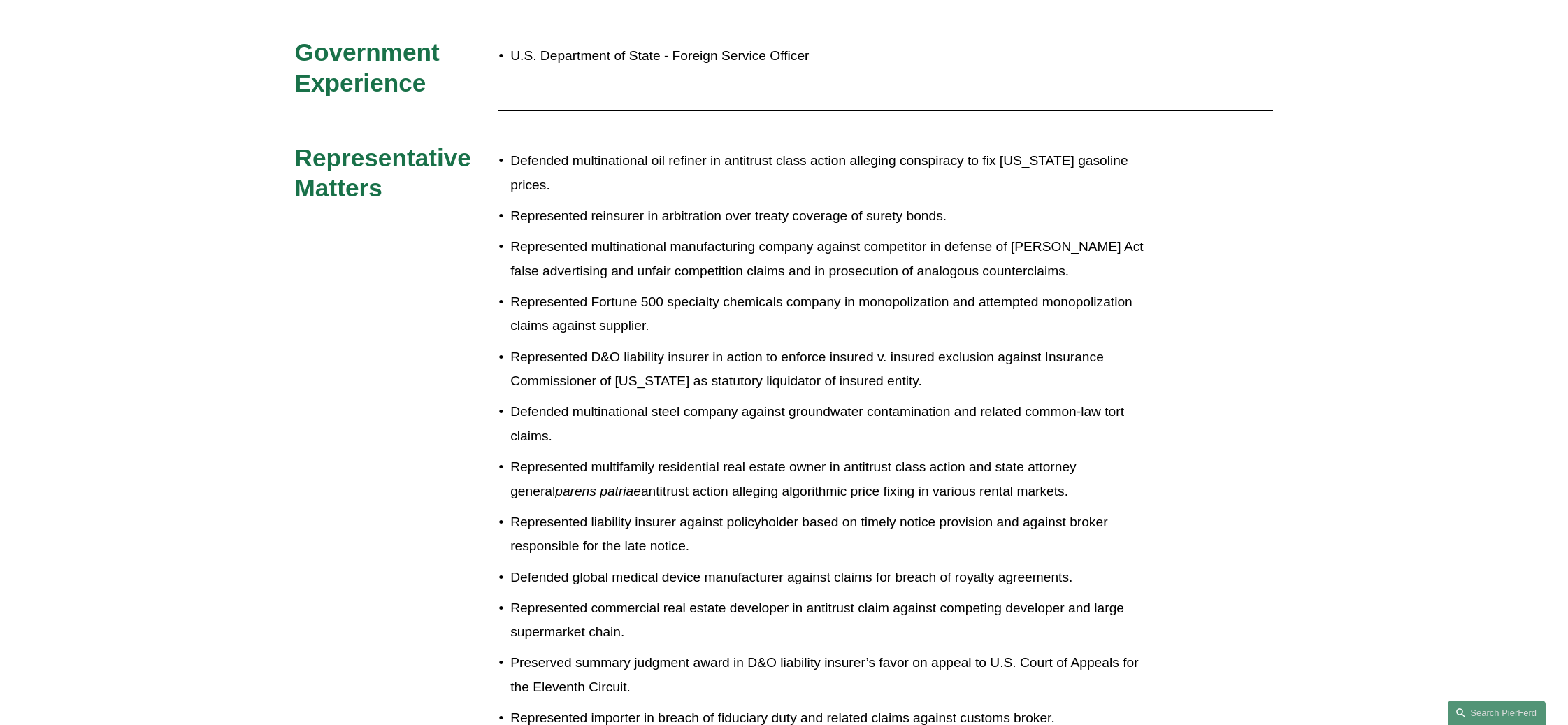
click at [1200, 280] on div "Law Firm Experience [PERSON_NAME] & [PERSON_NAME] [PERSON_NAME], Loss & Judge […" at bounding box center [784, 403] width 1568 height 1077
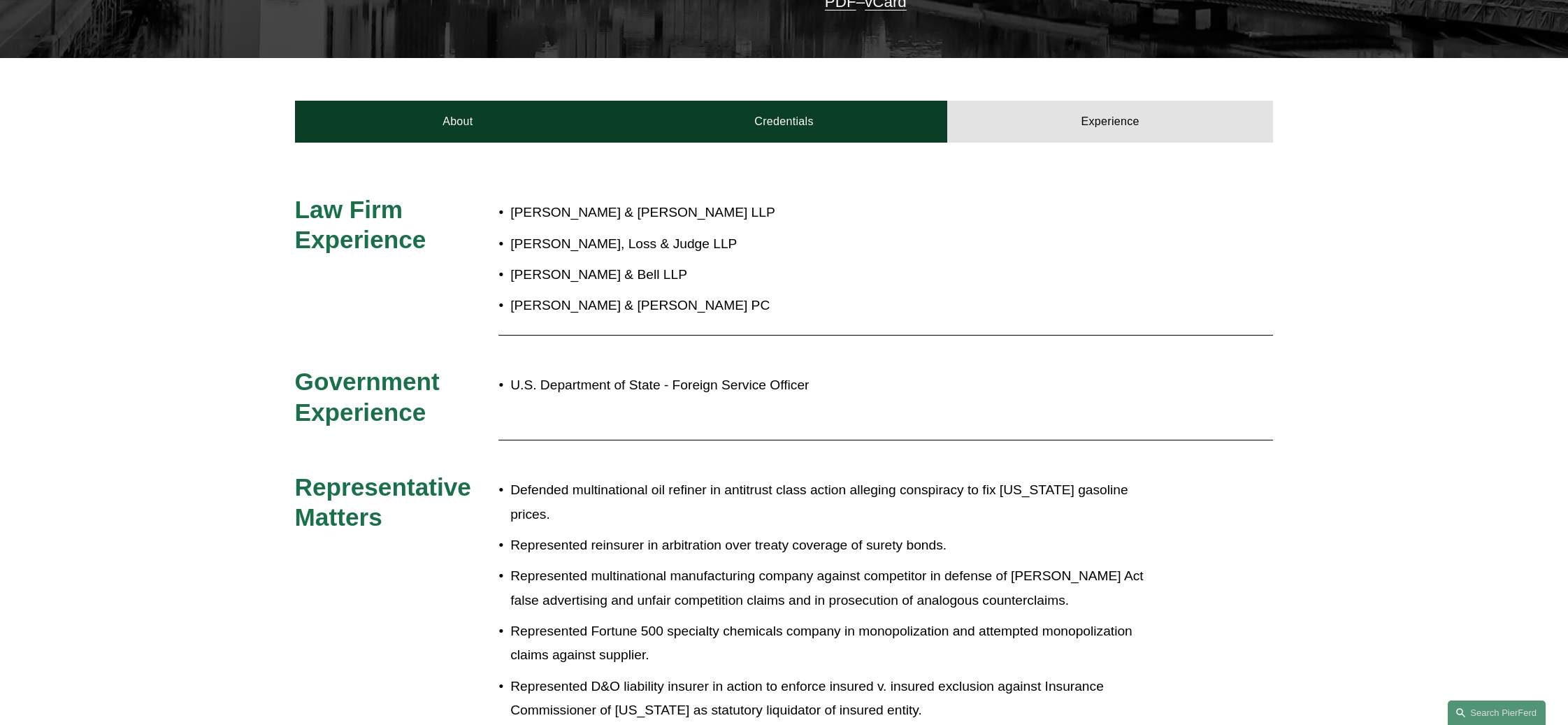
scroll to position [280, 0]
